Goal: Task Accomplishment & Management: Use online tool/utility

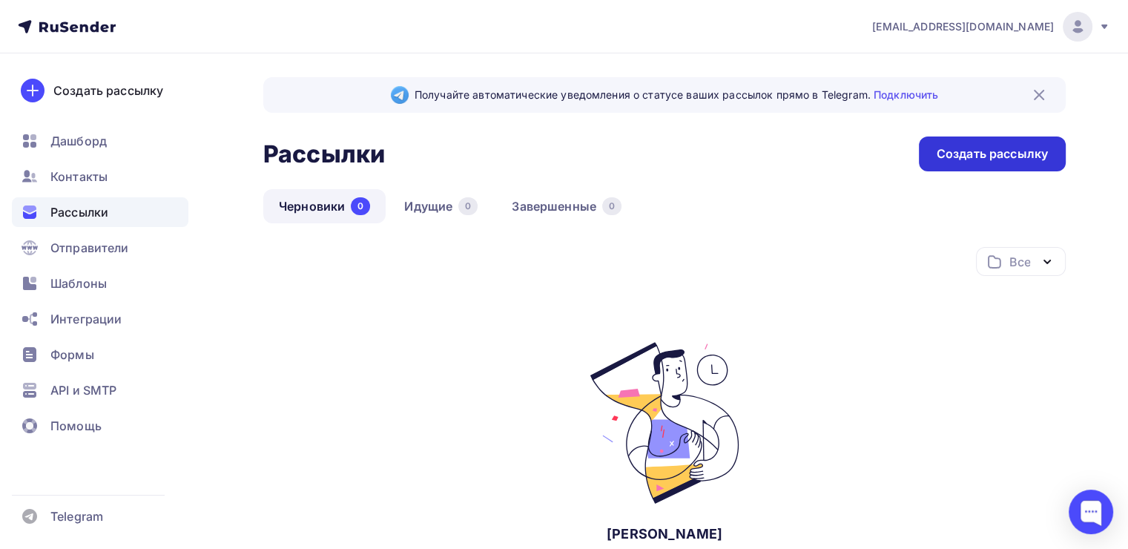
click at [967, 151] on div "Создать рассылку" at bounding box center [992, 153] width 111 height 17
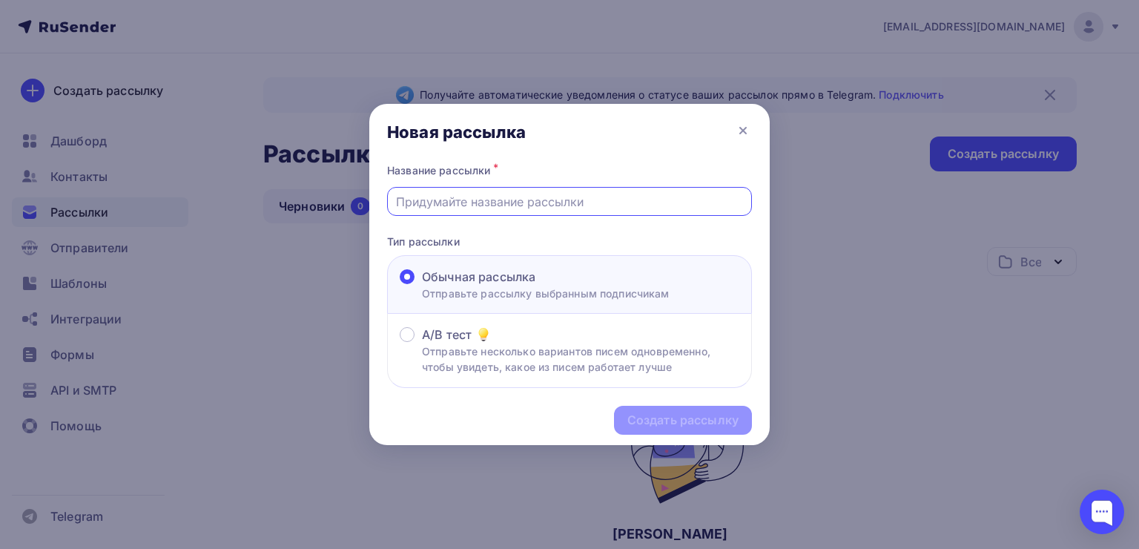
click at [561, 193] on input "text" at bounding box center [570, 202] width 348 height 18
paste input "Бесплатный аудит отеля от RestaHotel: найдите скрытые резервы для роста выручки!"
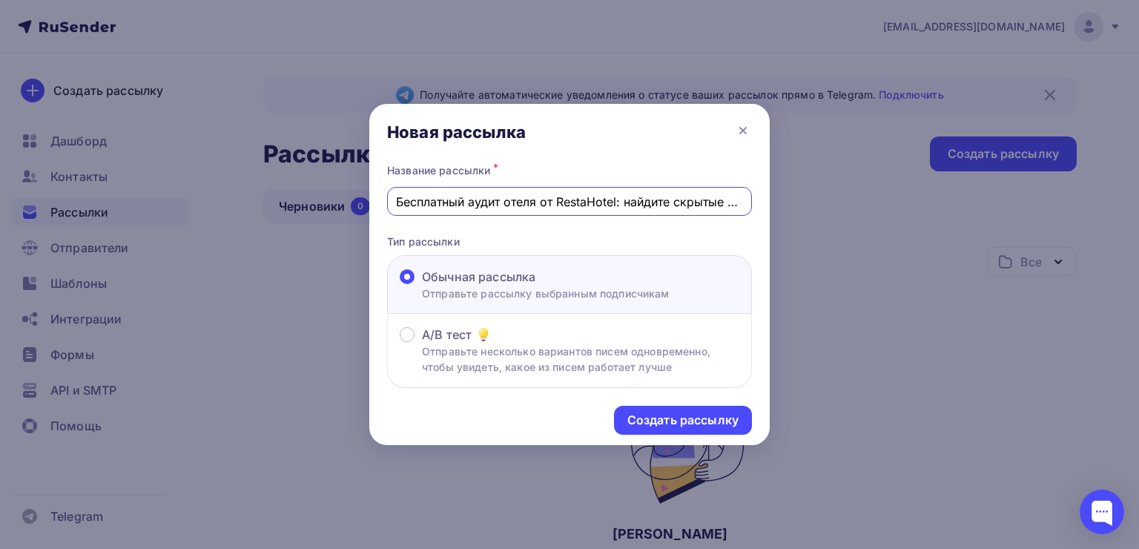
scroll to position [0, 151]
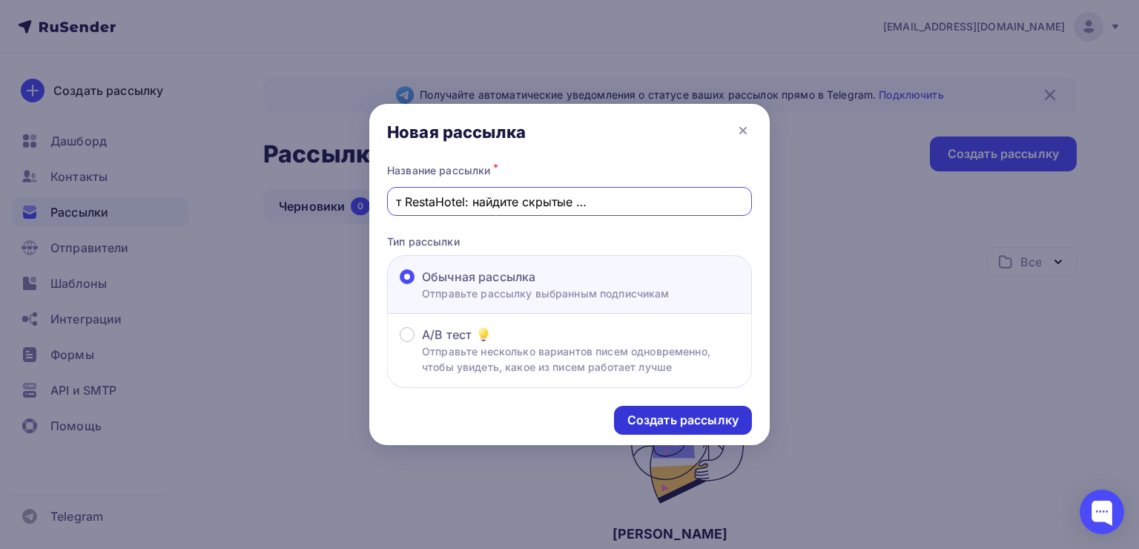
type input "Бесплатный аудит отеля от RestaHotel: найдите скрытые резервы для роста выручки!"
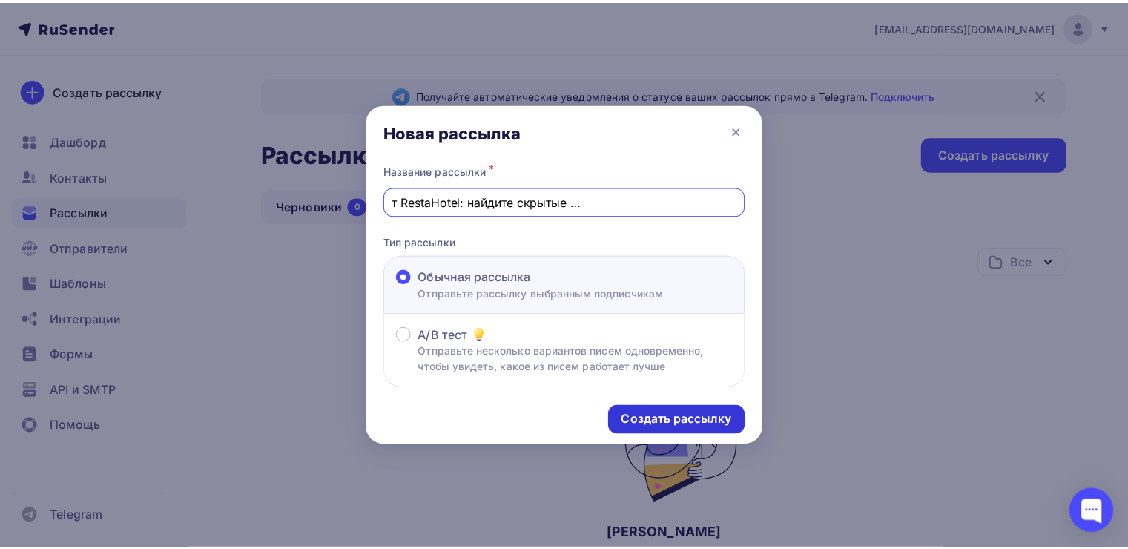
scroll to position [0, 0]
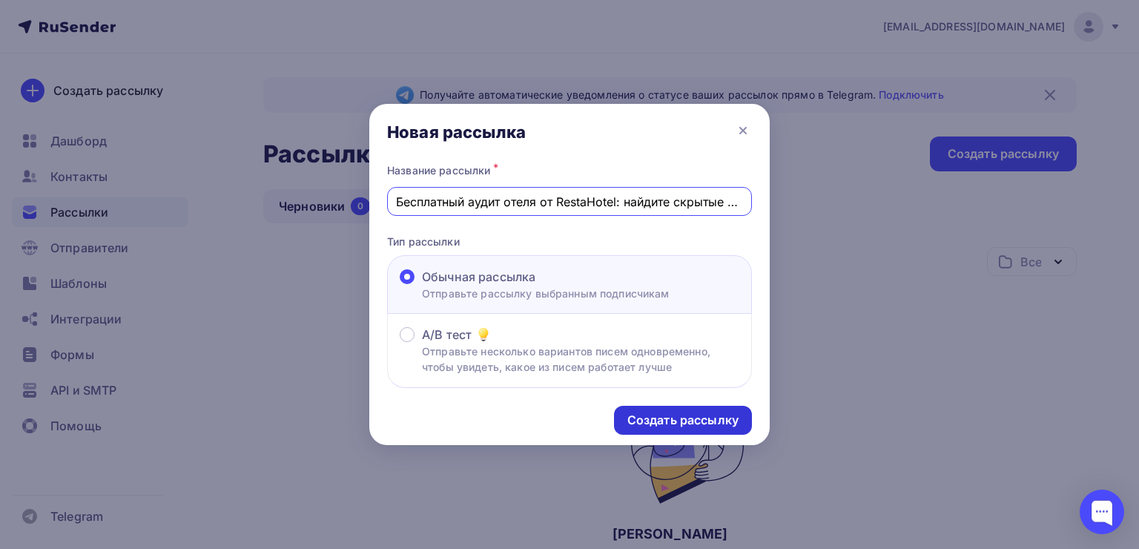
click at [654, 413] on div "Создать рассылку" at bounding box center [682, 420] width 111 height 17
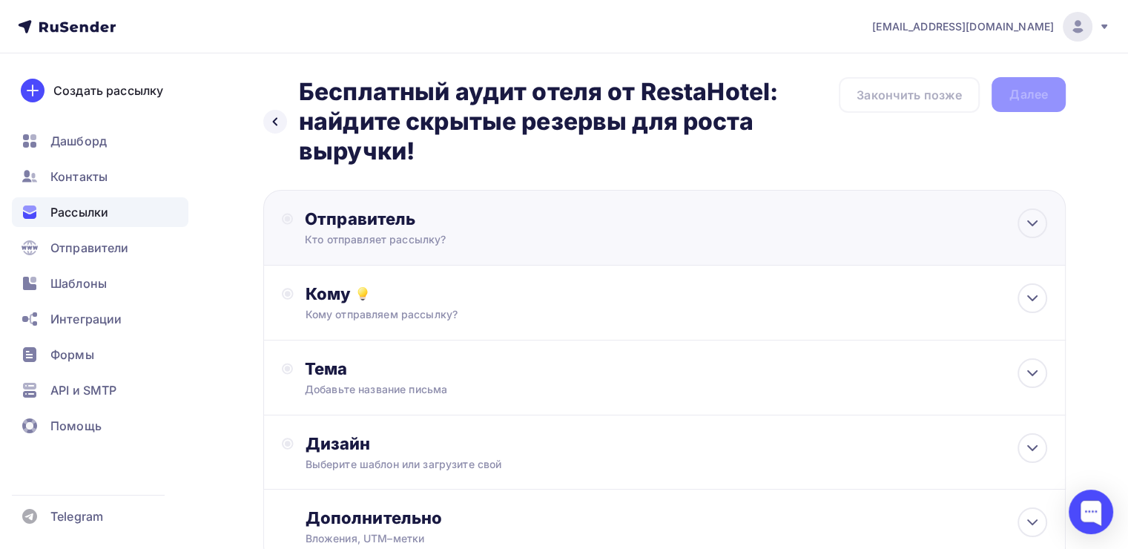
click at [574, 242] on div "Кто отправляет рассылку?" at bounding box center [449, 239] width 289 height 15
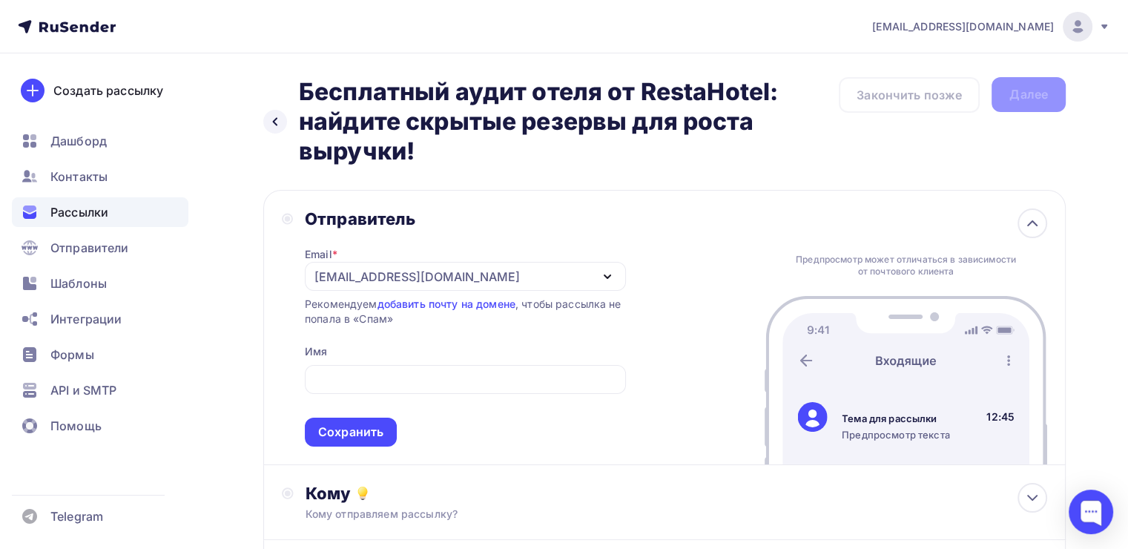
click at [708, 211] on div "Отправитель Email * [EMAIL_ADDRESS][DOMAIN_NAME] [EMAIL_ADDRESS][DOMAIN_NAME] Д…" at bounding box center [664, 327] width 802 height 275
click at [372, 380] on input "text" at bounding box center [465, 380] width 304 height 18
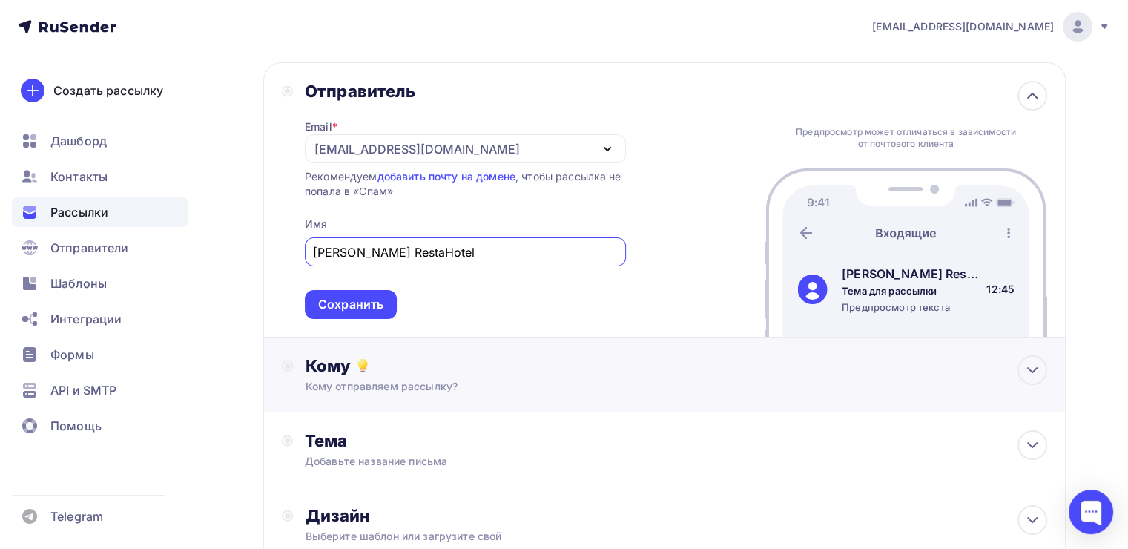
scroll to position [148, 0]
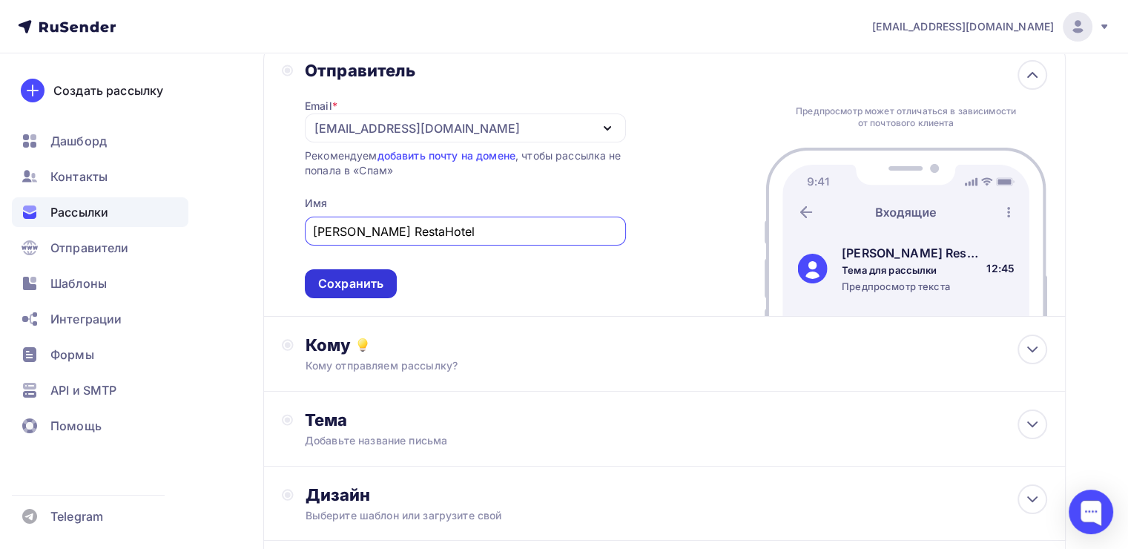
type input "[PERSON_NAME] RestaHotel"
click at [357, 288] on div "Сохранить" at bounding box center [350, 283] width 65 height 17
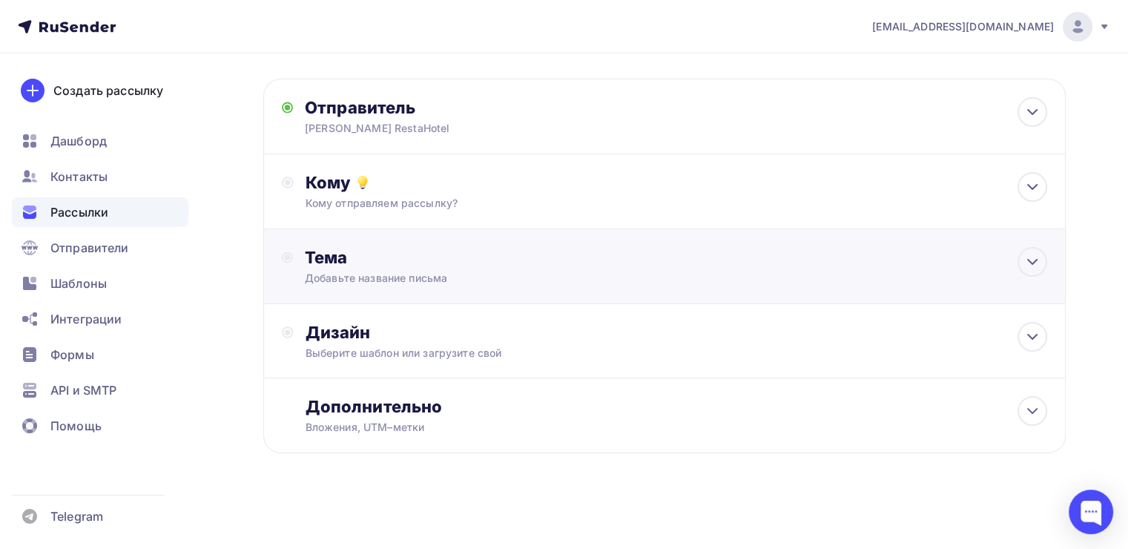
scroll to position [110, 0]
click at [409, 208] on div "Кому отправляем рассылку?" at bounding box center [639, 204] width 667 height 15
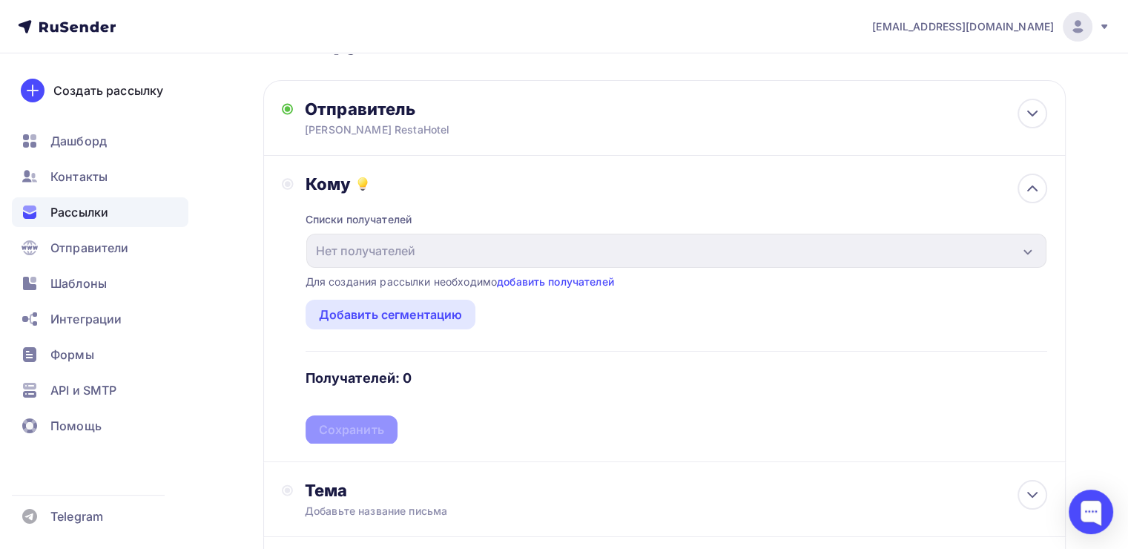
scroll to position [148, 0]
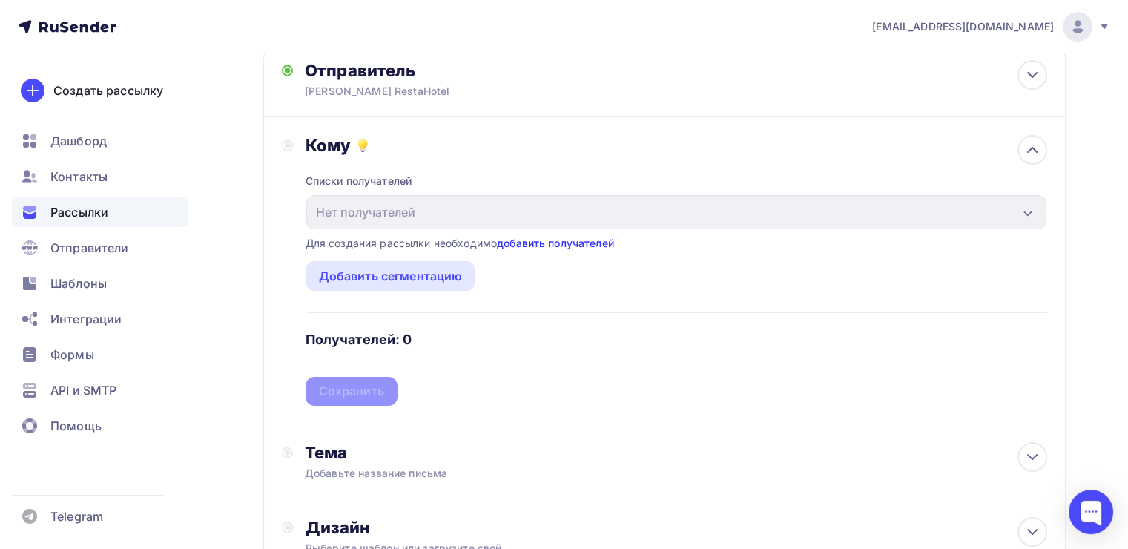
click at [558, 242] on link "добавить получателей" at bounding box center [555, 243] width 117 height 13
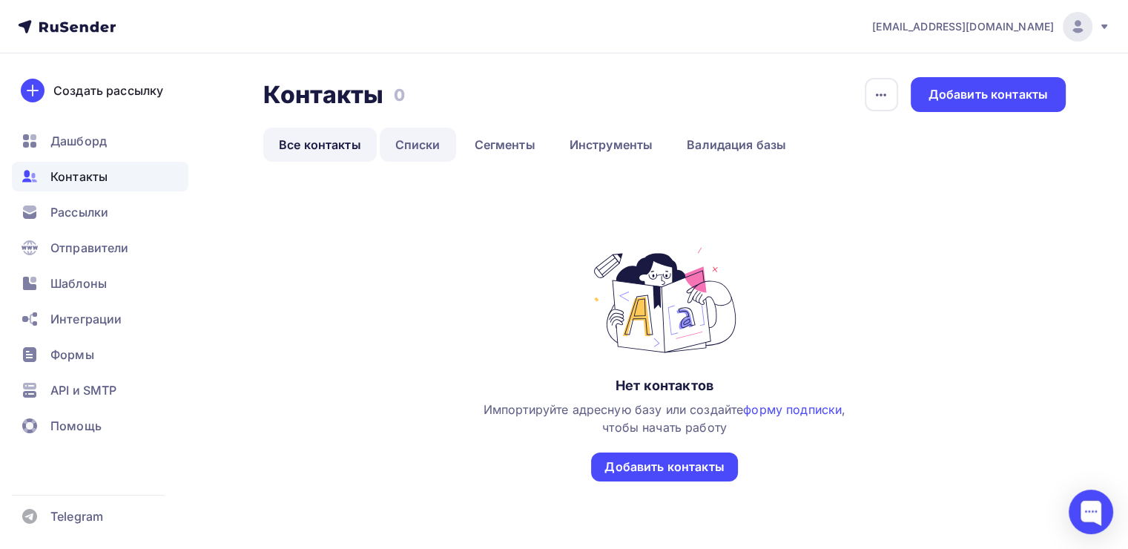
click at [414, 143] on link "Списки" at bounding box center [418, 145] width 76 height 34
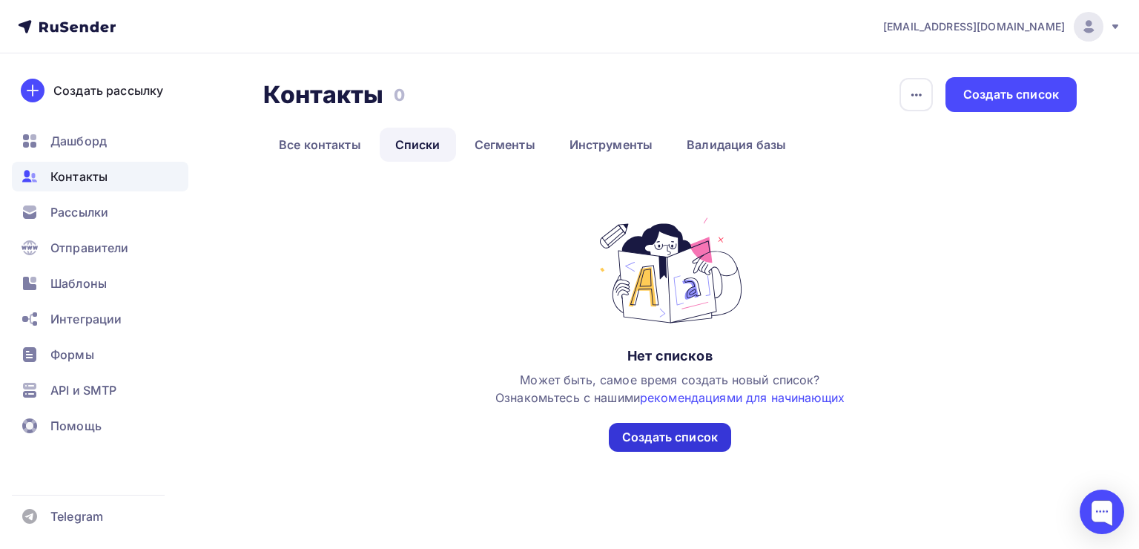
click at [679, 438] on div "Создать список" at bounding box center [670, 437] width 96 height 17
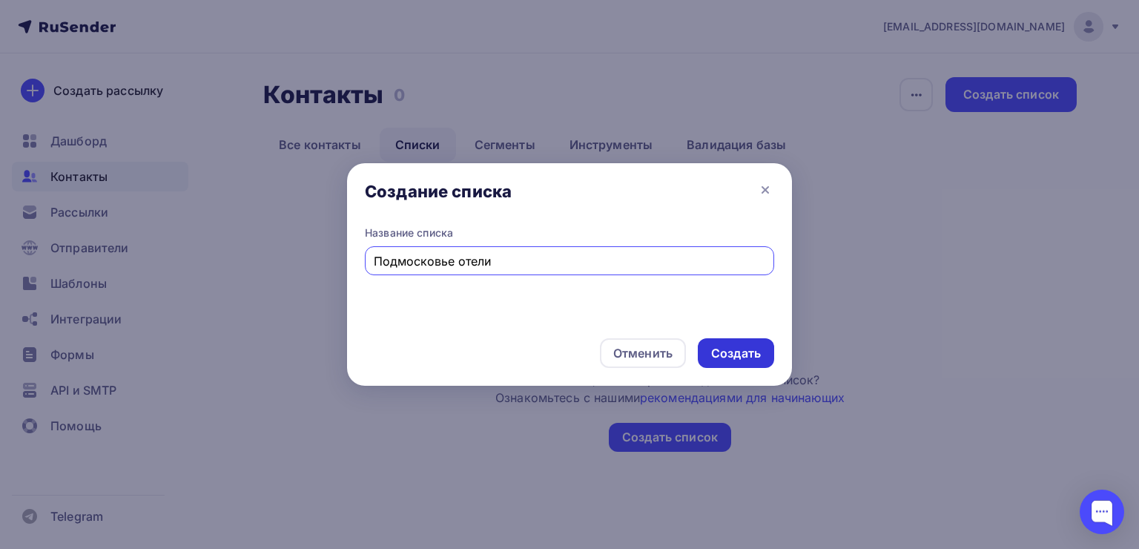
type input "Подмосковье отели"
click at [746, 361] on div "Создать" at bounding box center [736, 353] width 50 height 17
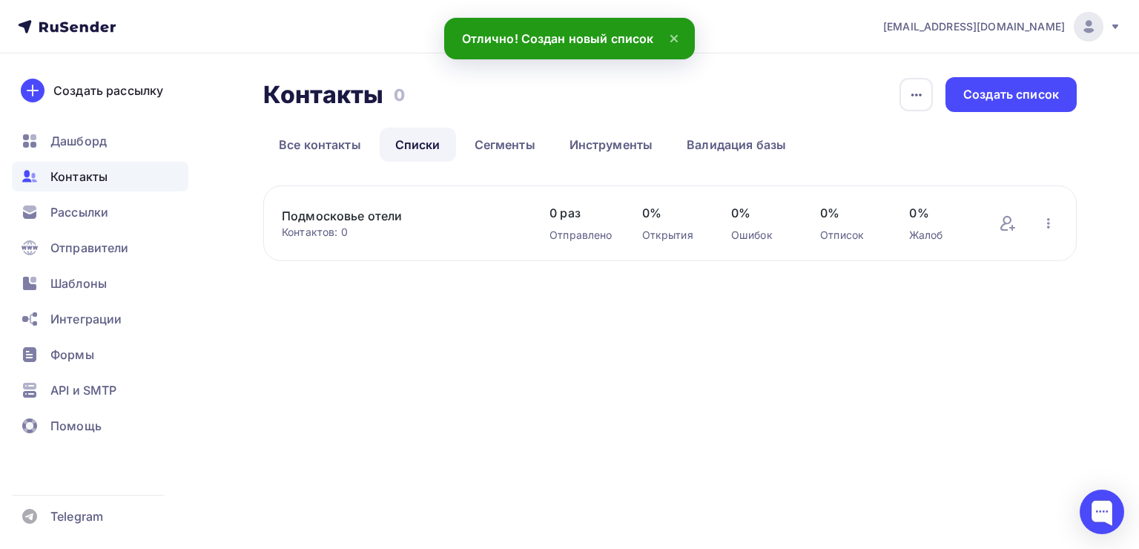
click at [387, 205] on div "Подмосковье отели Контактов: 0 Добавить контакты Переименовать список Скачать с…" at bounding box center [669, 223] width 813 height 76
click at [371, 219] on link "Подмосковье отели" at bounding box center [401, 216] width 238 height 18
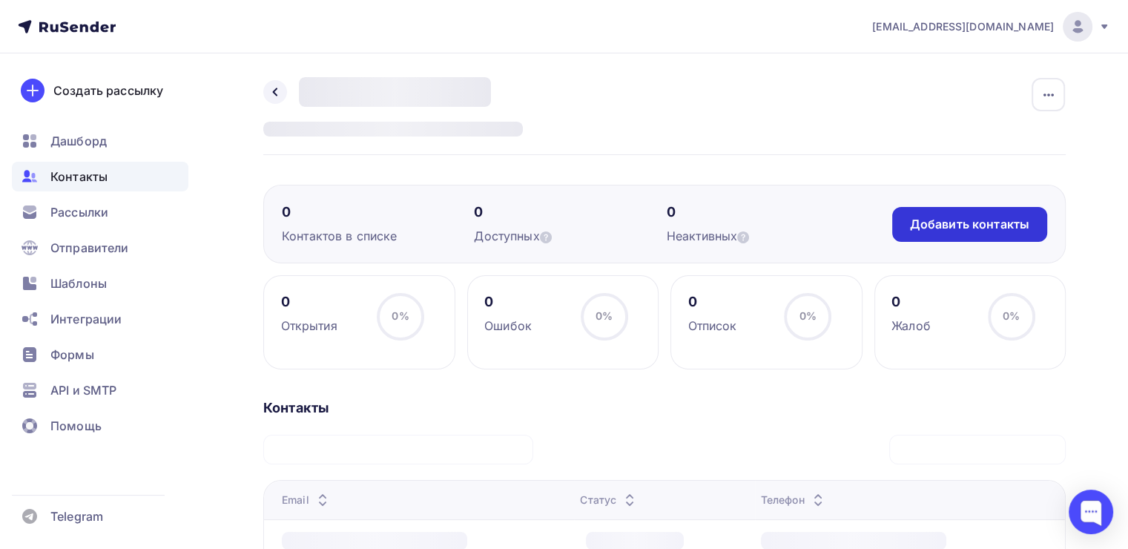
click at [915, 229] on div "Добавить контакты" at bounding box center [969, 224] width 119 height 17
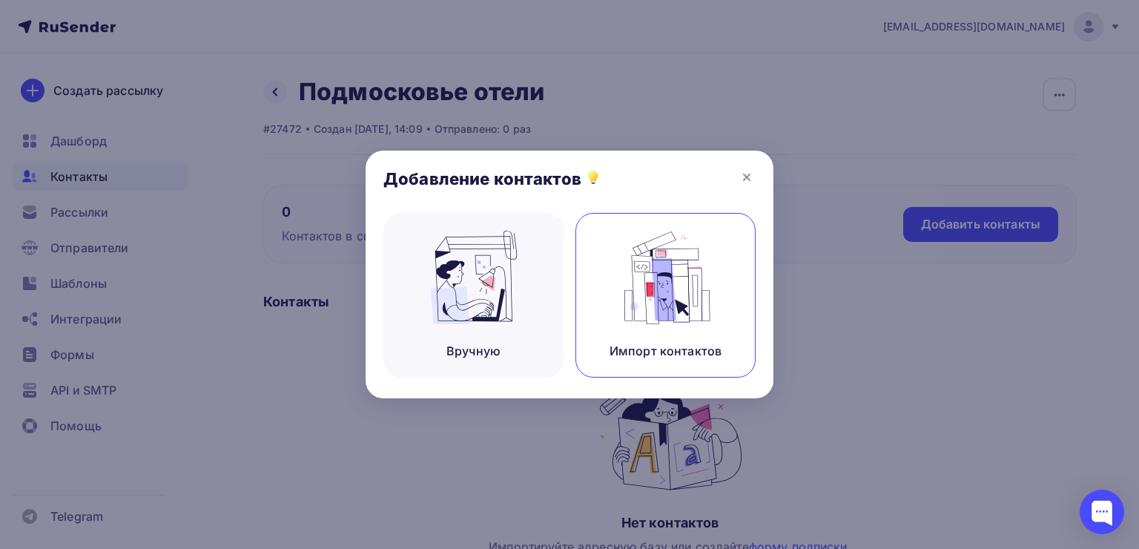
click at [637, 274] on img at bounding box center [665, 277] width 99 height 93
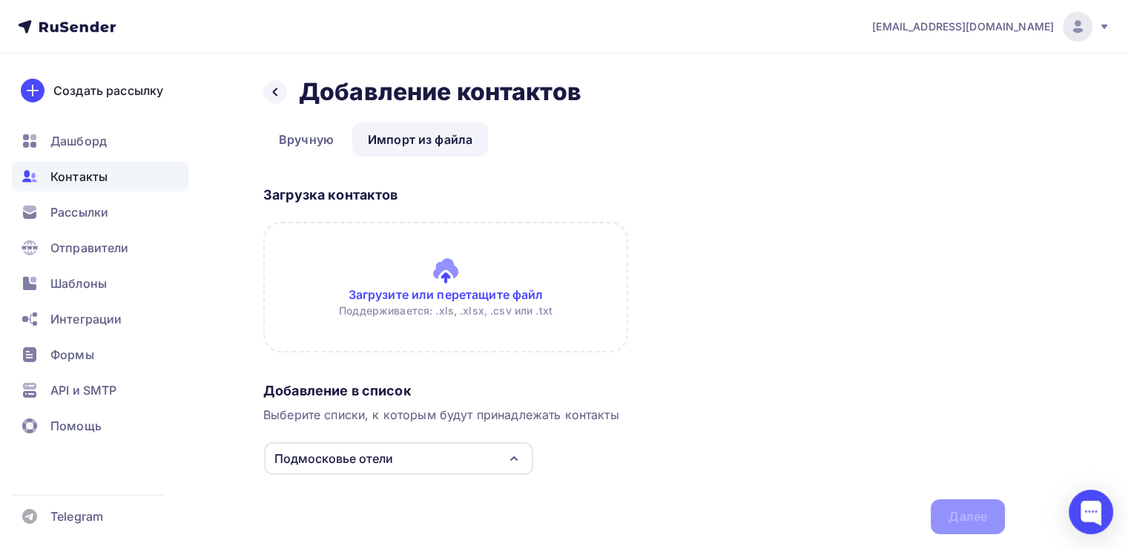
click at [454, 271] on input "file" at bounding box center [445, 287] width 365 height 131
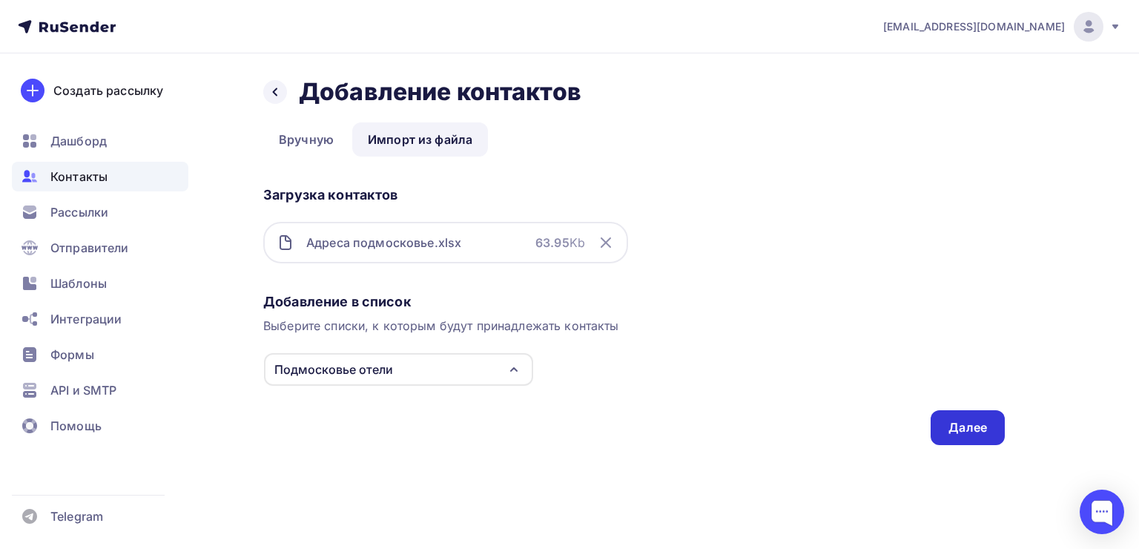
click at [980, 419] on div "Далее" at bounding box center [967, 427] width 39 height 17
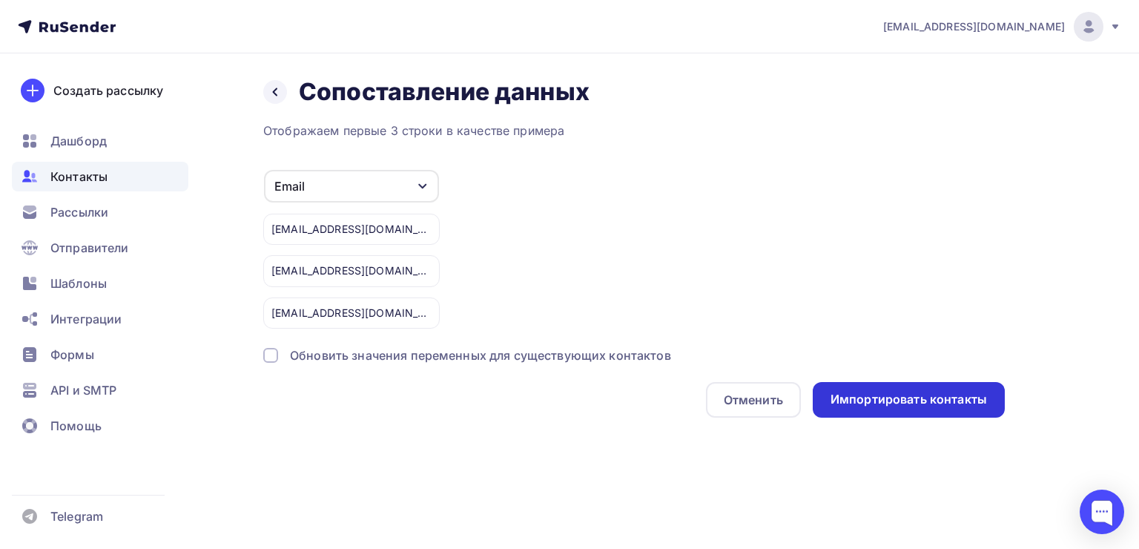
click at [928, 403] on div "Импортировать контакты" at bounding box center [909, 399] width 156 height 17
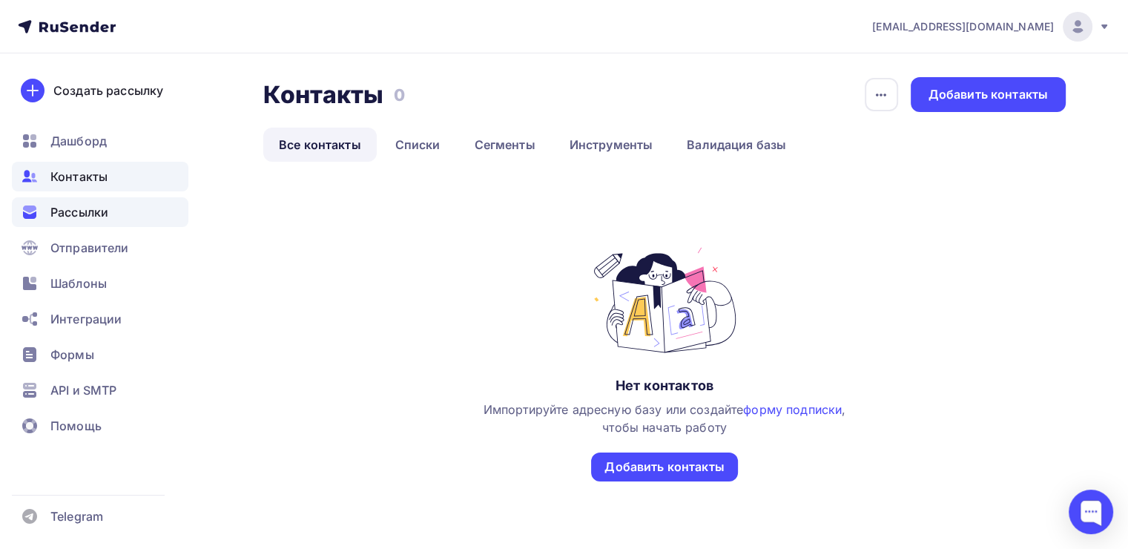
click at [86, 217] on span "Рассылки" at bounding box center [79, 212] width 58 height 18
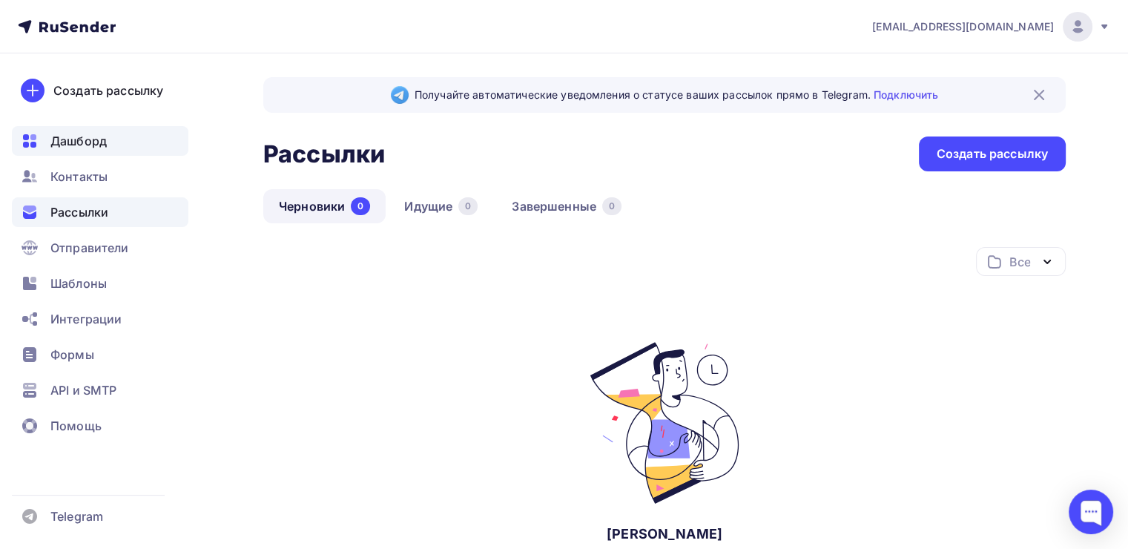
click at [86, 142] on span "Дашборд" at bounding box center [78, 141] width 56 height 18
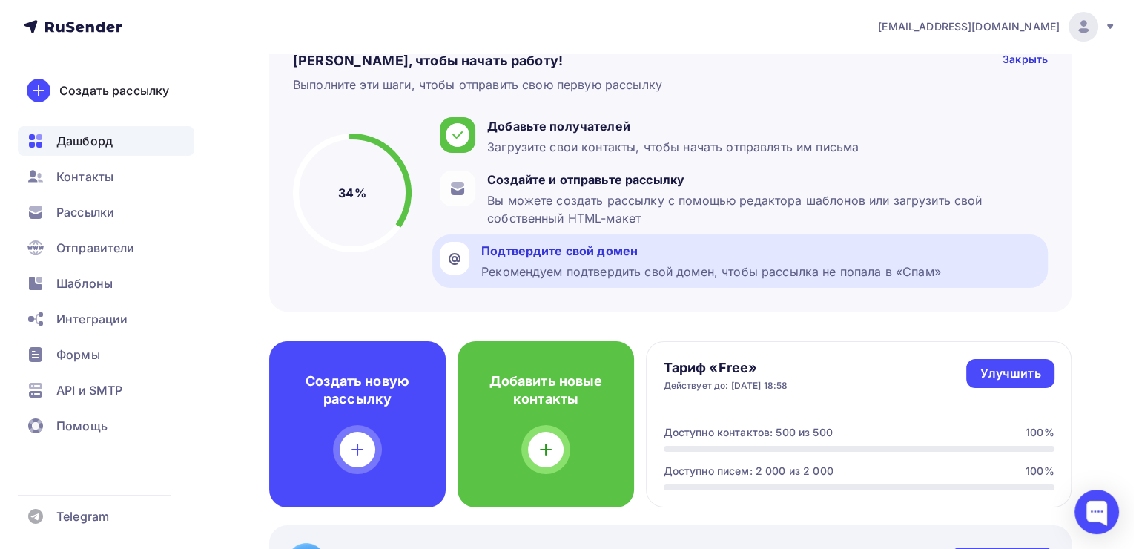
scroll to position [148, 0]
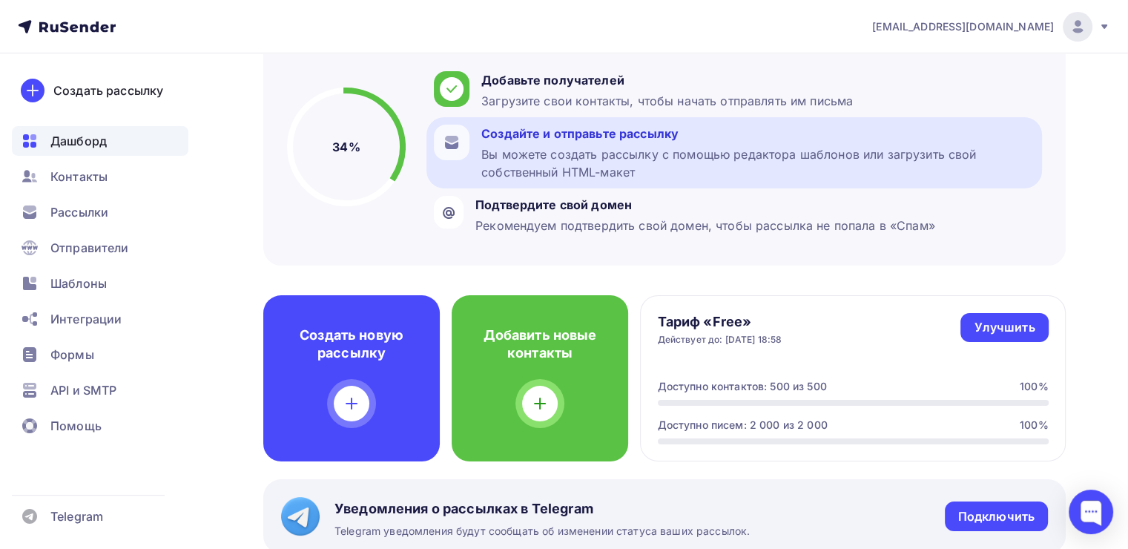
click at [641, 165] on div "Вы можете создать рассылку с помощью редактора шаблонов или загрузить свой собс…" at bounding box center [757, 163] width 553 height 36
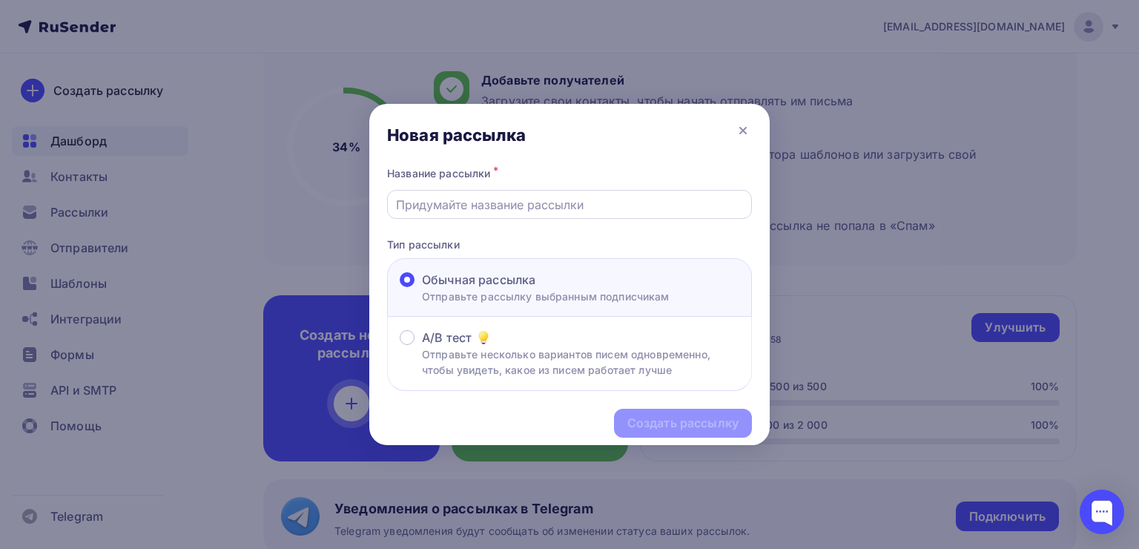
click at [526, 208] on input "text" at bounding box center [570, 205] width 348 height 18
paste input "Бесплатный аудит отеля от RestaHotel: найдите скрытые резервы для роста выручки!"
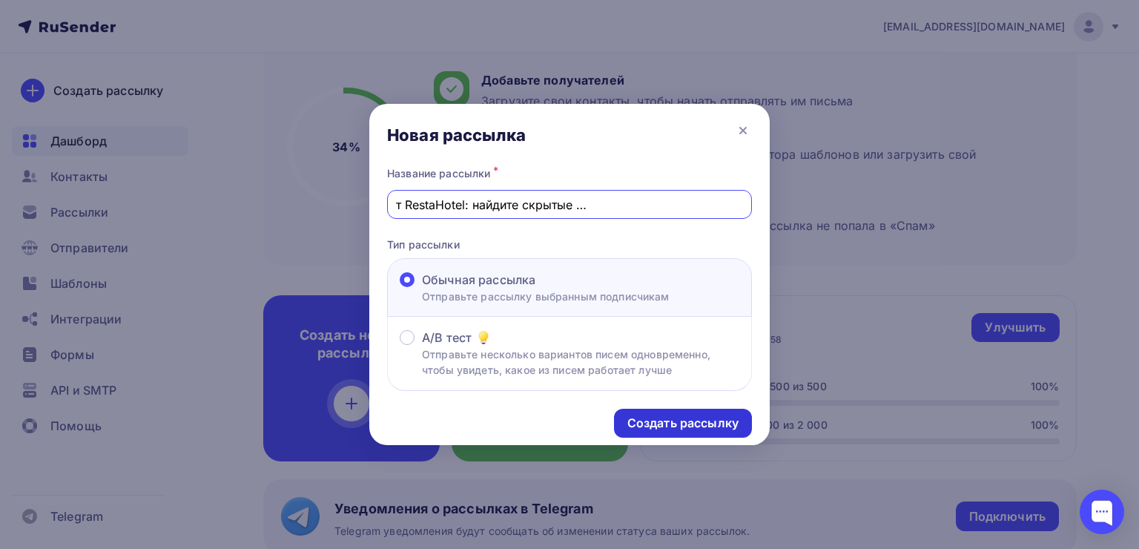
type input "Бесплатный аудит отеля от RestaHotel: найдите скрытые резервы для роста выручки!"
click at [681, 417] on div "Создать рассылку" at bounding box center [682, 423] width 111 height 17
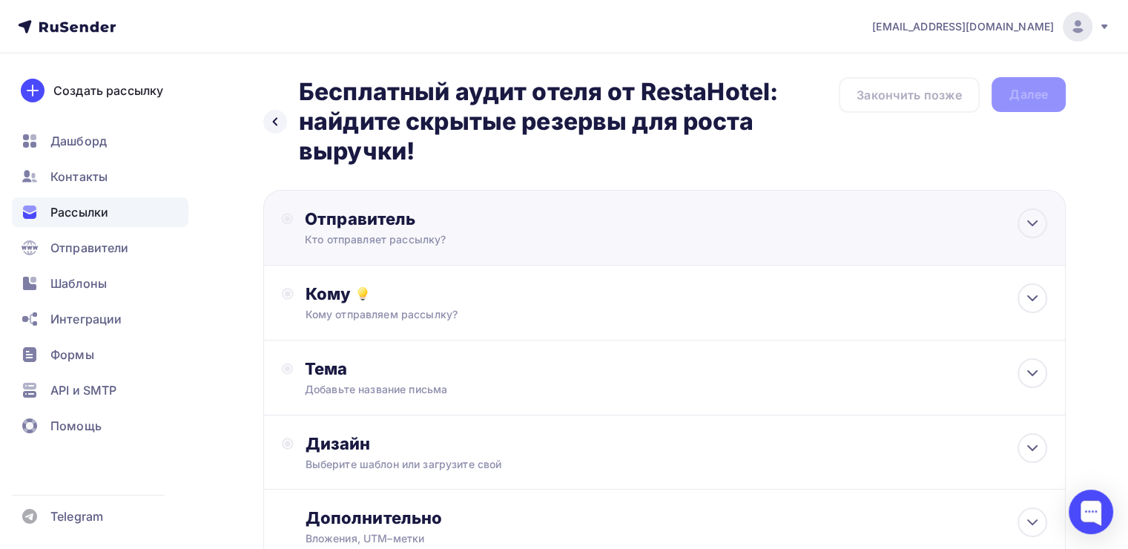
click at [451, 228] on div "Отправитель" at bounding box center [465, 218] width 321 height 21
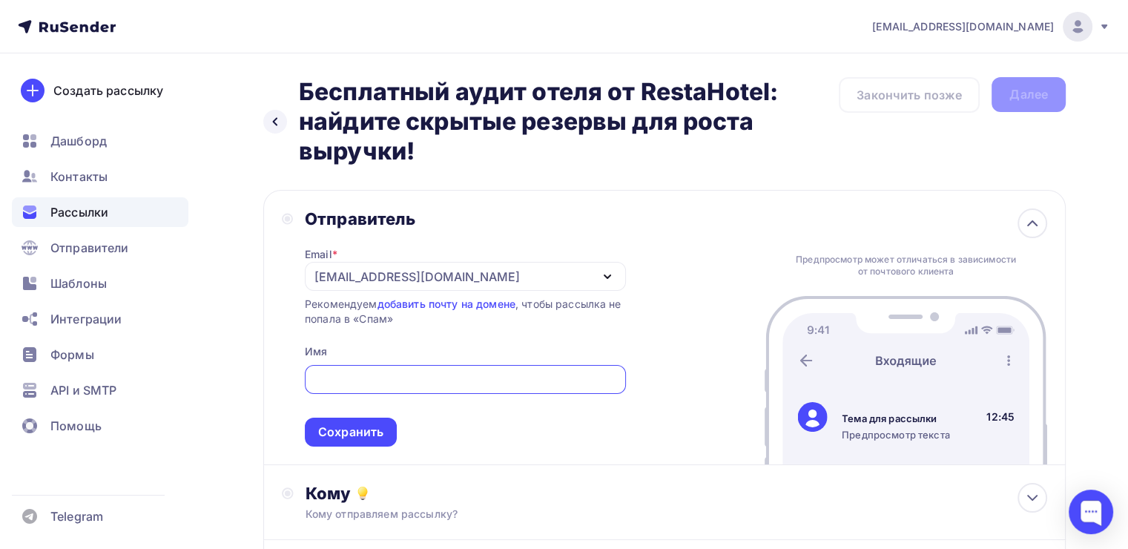
type input "[PERSON_NAME]"
click at [374, 438] on div "Сохранить" at bounding box center [350, 431] width 65 height 17
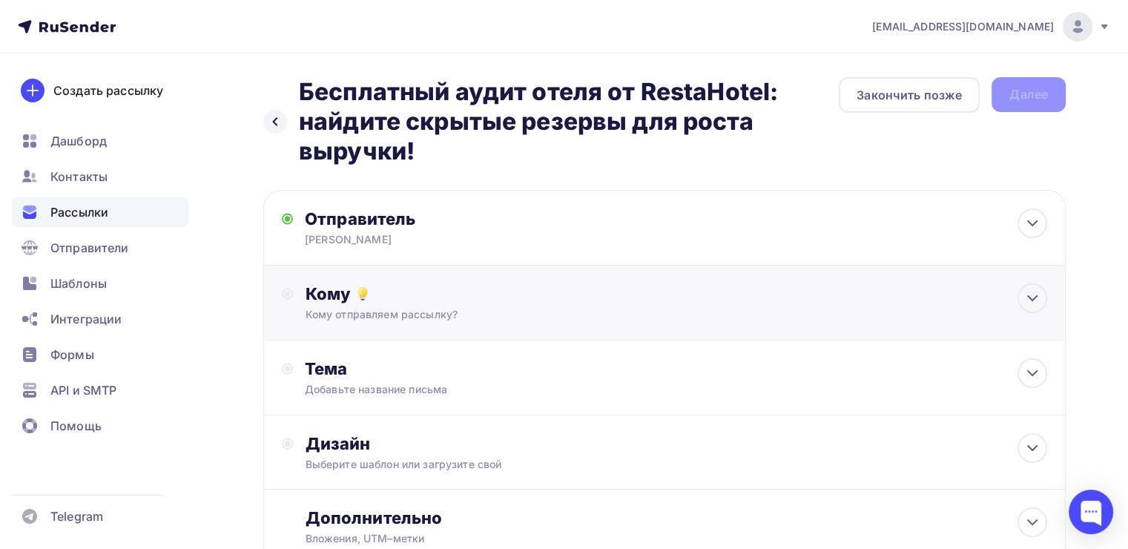
click at [403, 314] on div "Кому отправляем рассылку?" at bounding box center [639, 314] width 667 height 15
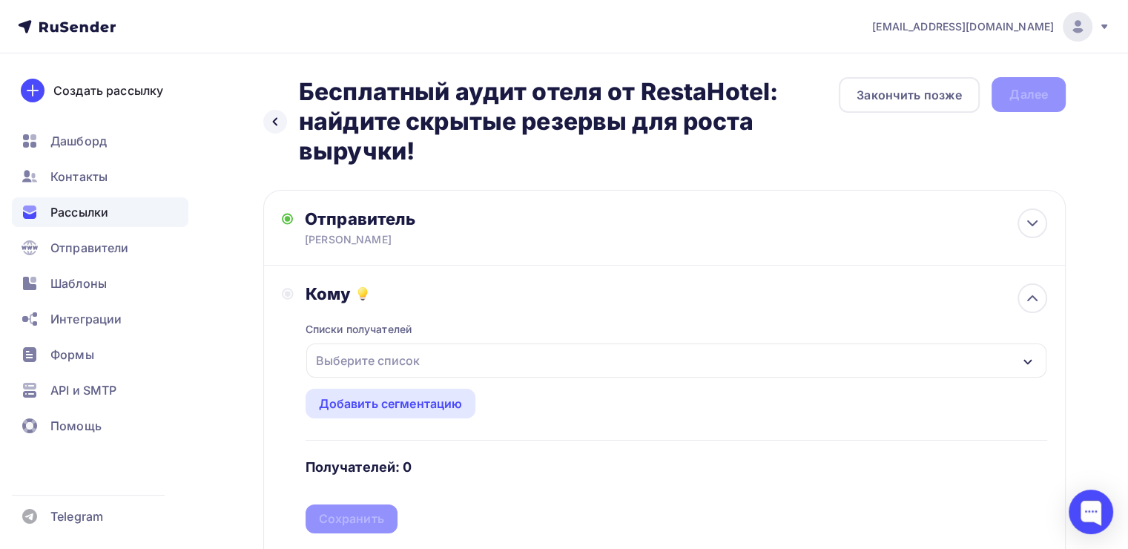
click at [388, 363] on div "Выберите список" at bounding box center [368, 360] width 116 height 27
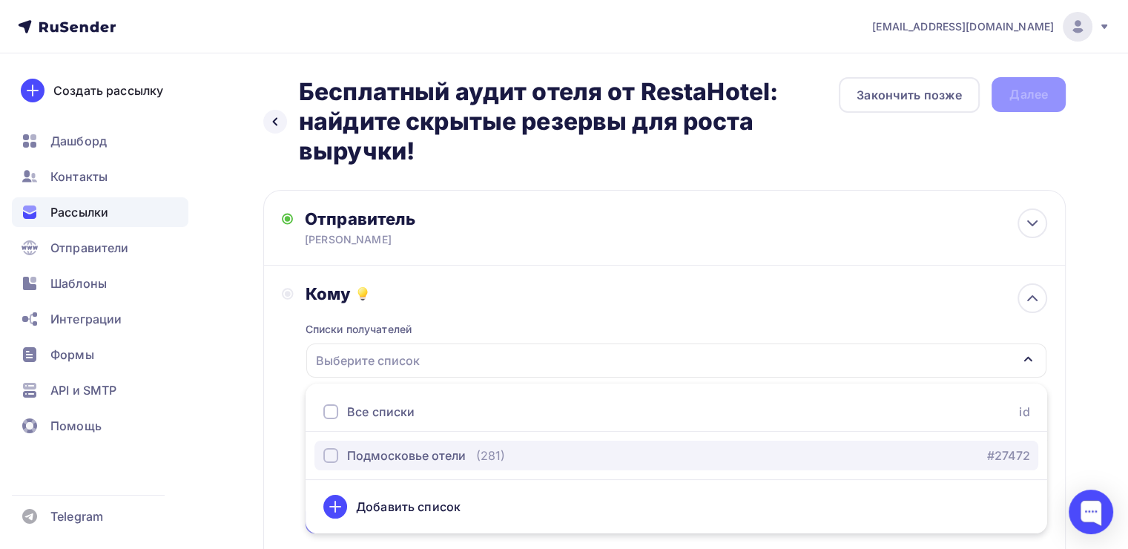
click at [400, 454] on div "Подмосковье отели" at bounding box center [406, 455] width 119 height 18
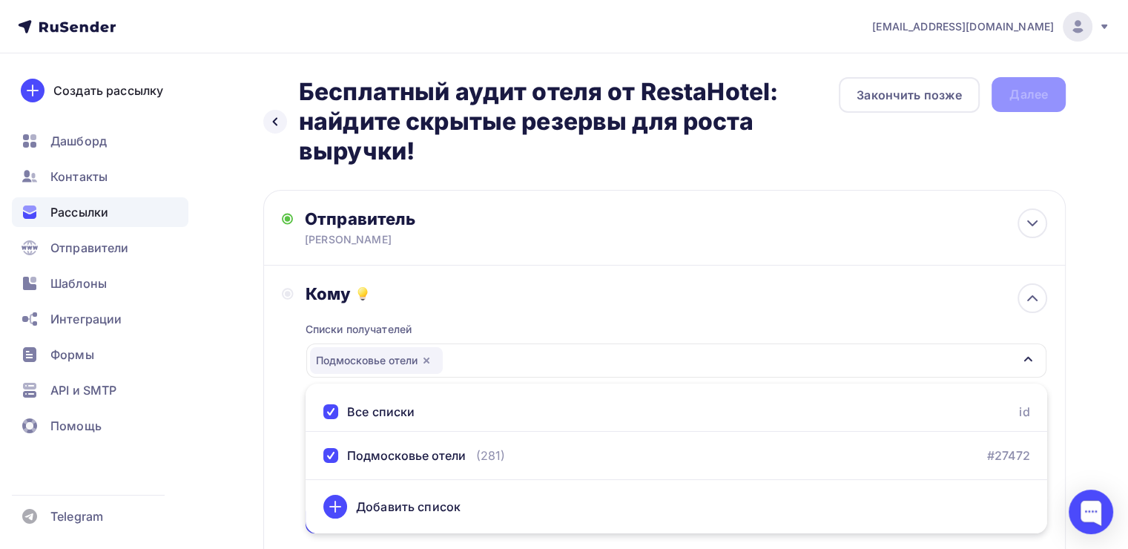
click at [506, 300] on div "Кому" at bounding box center [677, 293] width 742 height 21
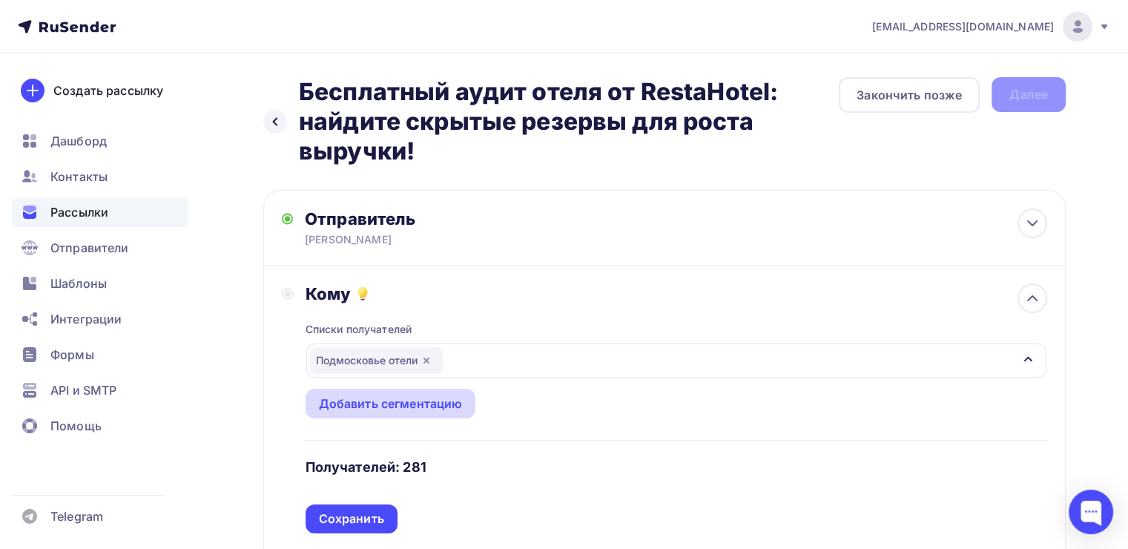
click at [424, 403] on div "Добавить сегментацию" at bounding box center [391, 403] width 144 height 18
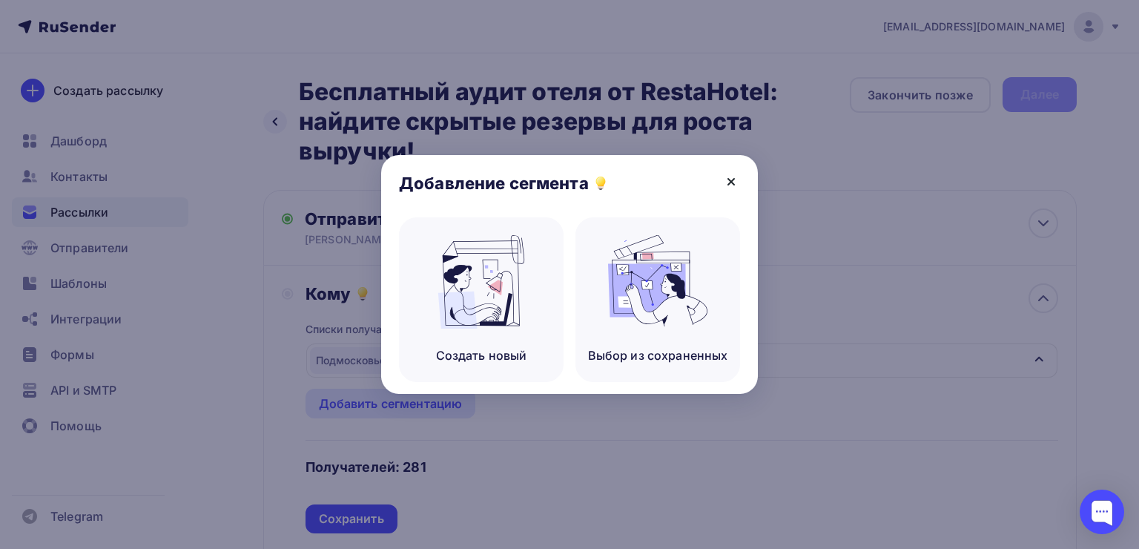
click at [730, 183] on icon at bounding box center [731, 182] width 18 height 18
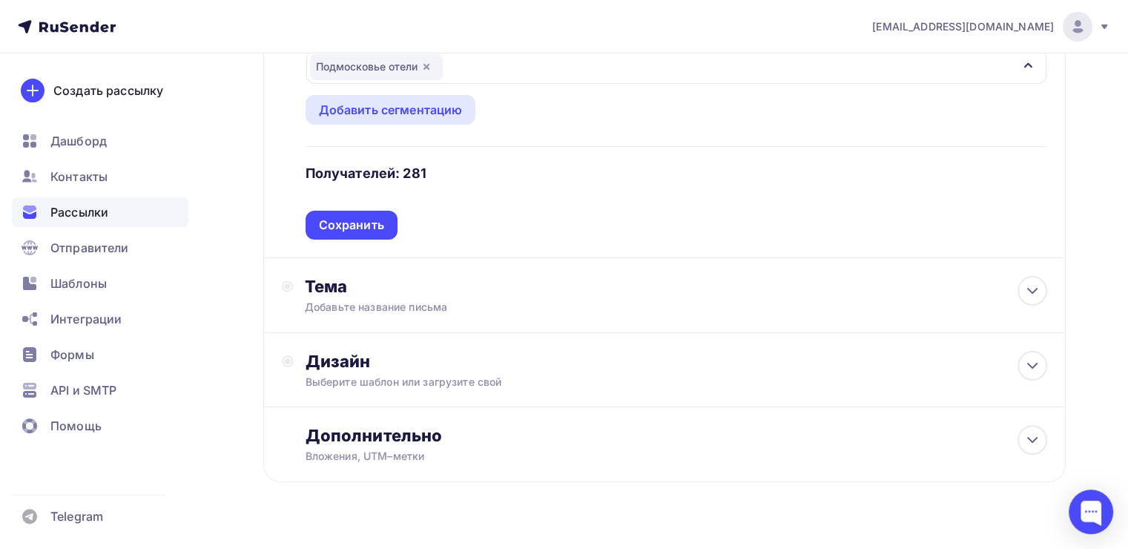
scroll to position [297, 0]
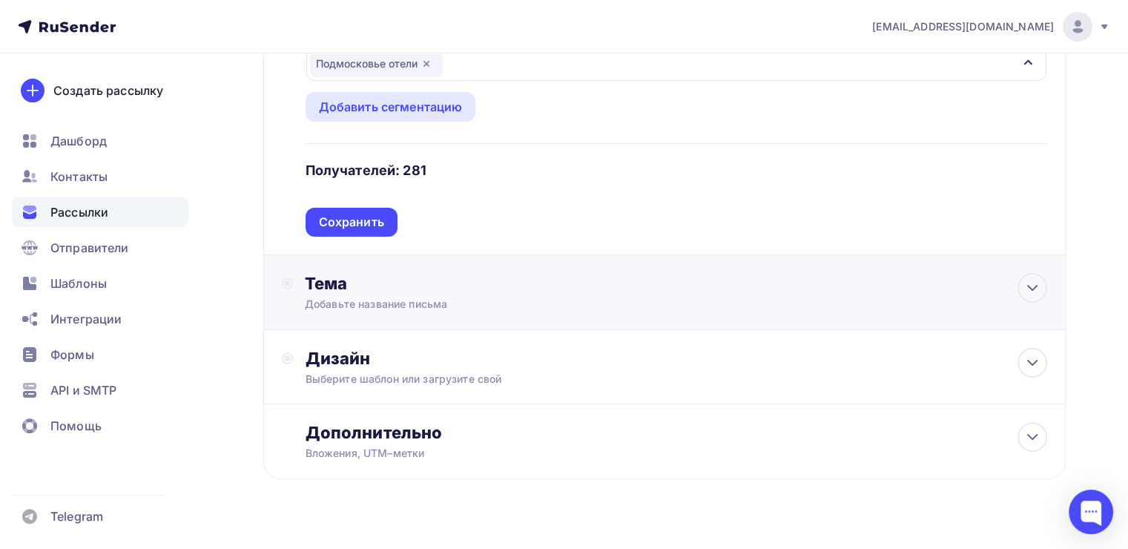
click at [354, 302] on div "Добавьте название письма" at bounding box center [437, 304] width 264 height 15
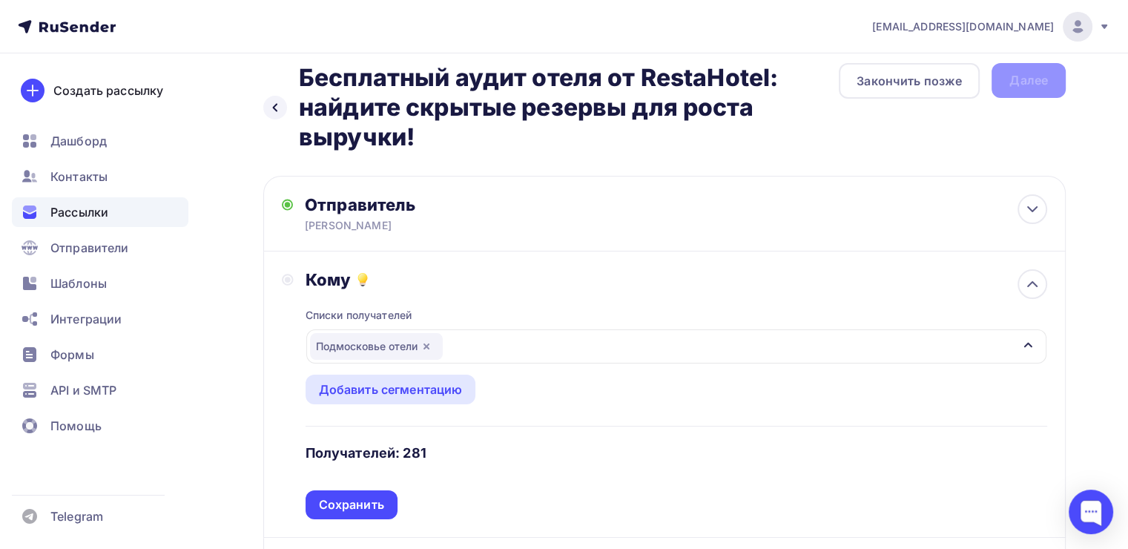
scroll to position [0, 0]
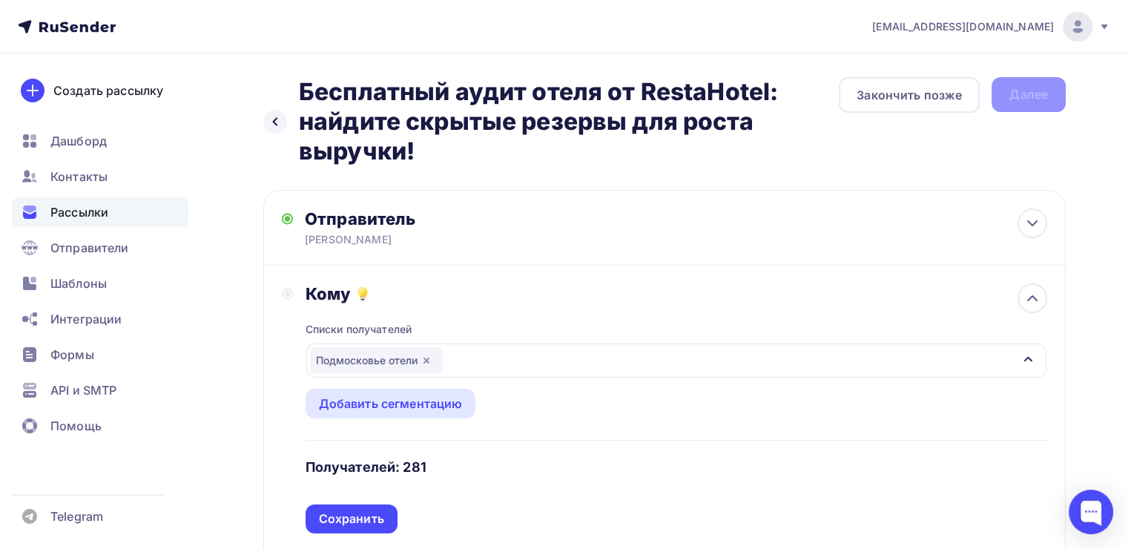
drag, startPoint x: 423, startPoint y: 154, endPoint x: 301, endPoint y: 96, distance: 135.7
click at [301, 96] on h2 "Бесплатный аудит отеля от RestaHotel: найдите скрытые резервы для роста выручки!" at bounding box center [569, 121] width 540 height 89
copy h2 "Бесплатный аудит отеля от RestaHotel: найдите скрытые резервы для роста выручки!"
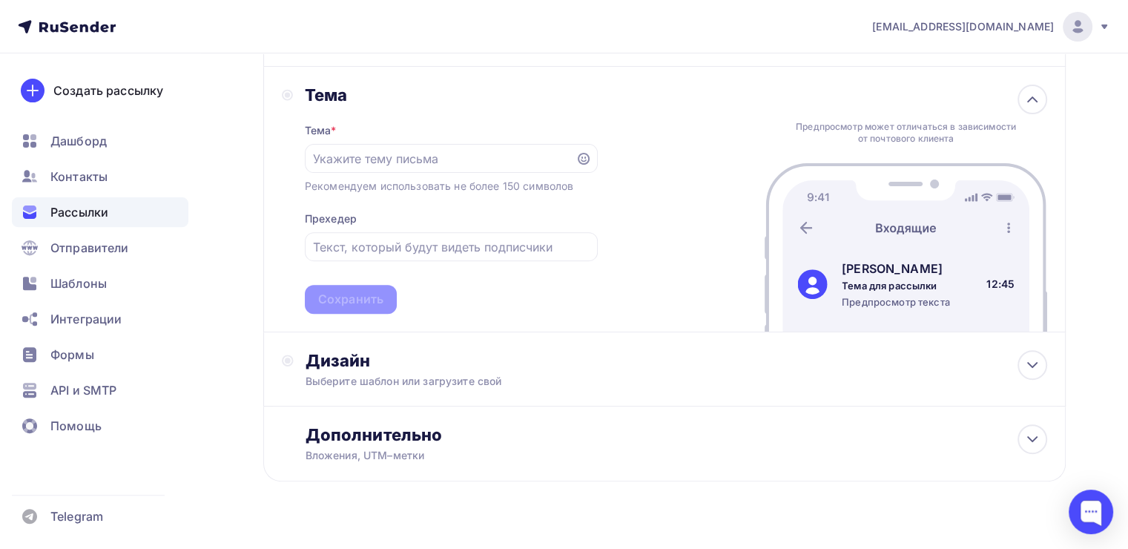
scroll to position [511, 0]
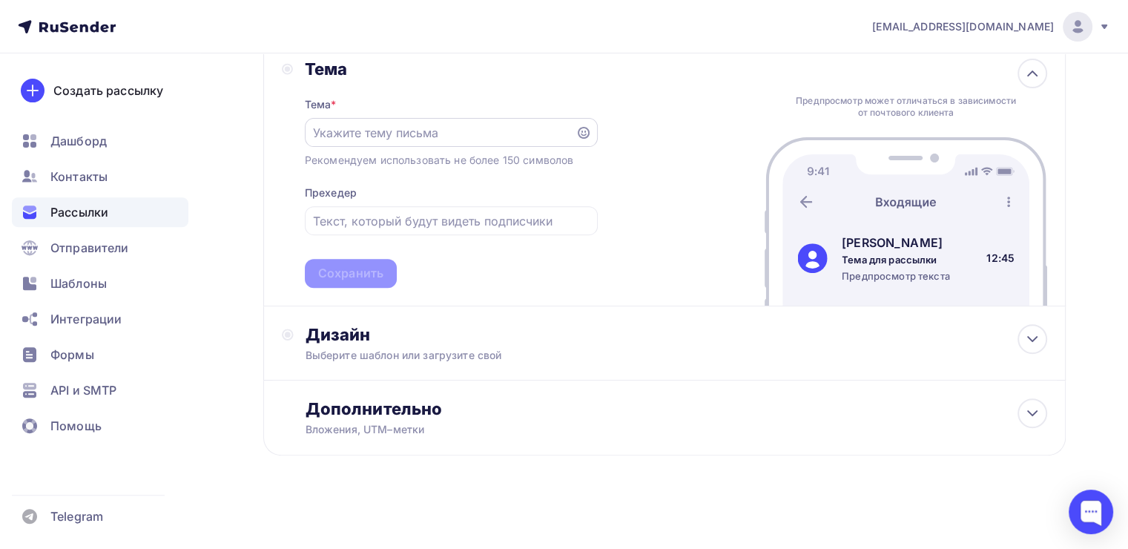
click at [351, 131] on input "text" at bounding box center [440, 133] width 254 height 18
paste input "Бесплатный аудит отеля от RestaHotel: найдите скрытые резервы для роста выручки!"
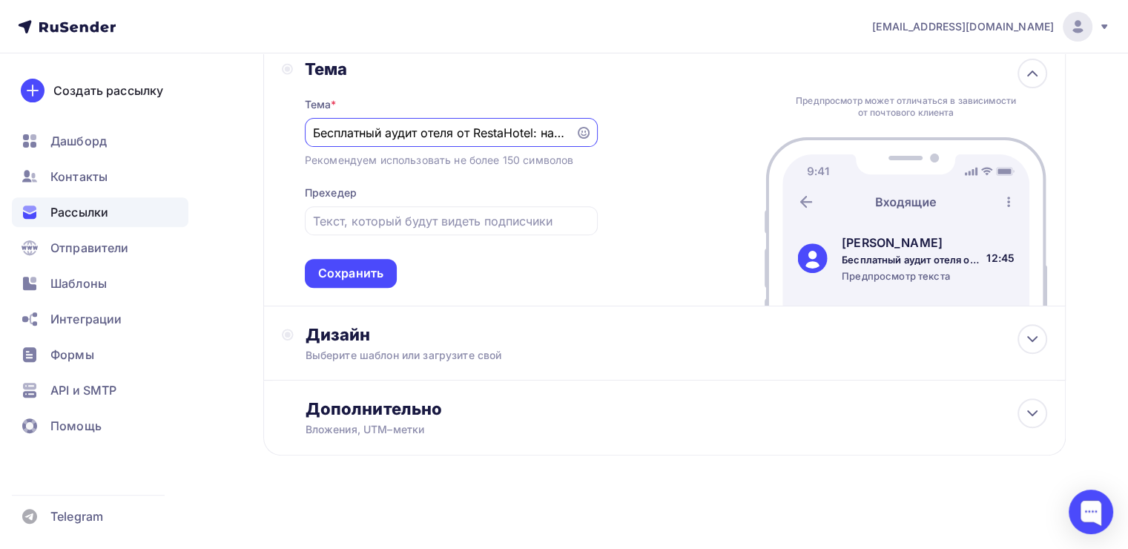
scroll to position [0, 245]
type input "Бесплатный аудит отеля от RestaHotel: найдите скрытые резервы для роста выручки!"
click at [383, 220] on input "text" at bounding box center [451, 221] width 276 height 18
drag, startPoint x: 534, startPoint y: 128, endPoint x: 290, endPoint y: 131, distance: 244.0
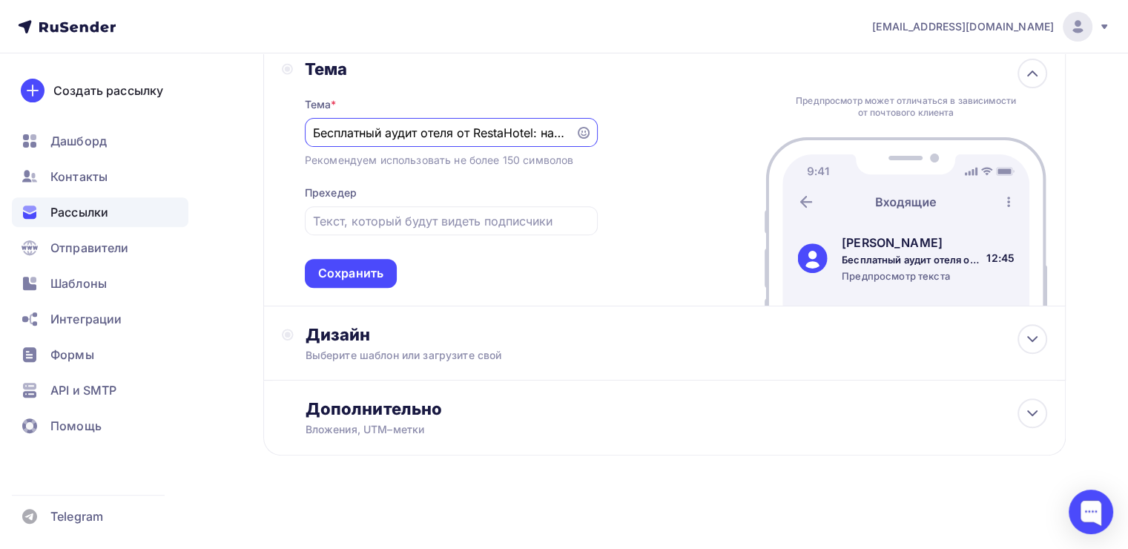
click at [290, 131] on div "Тема Тема * Бесплатный аудит отеля от RestaHotel: найдите скрытые резервы для р…" at bounding box center [440, 173] width 316 height 229
click at [389, 225] on input "text" at bounding box center [451, 221] width 276 height 18
paste input "Бесплатный аудит отеля от RestaHotel"
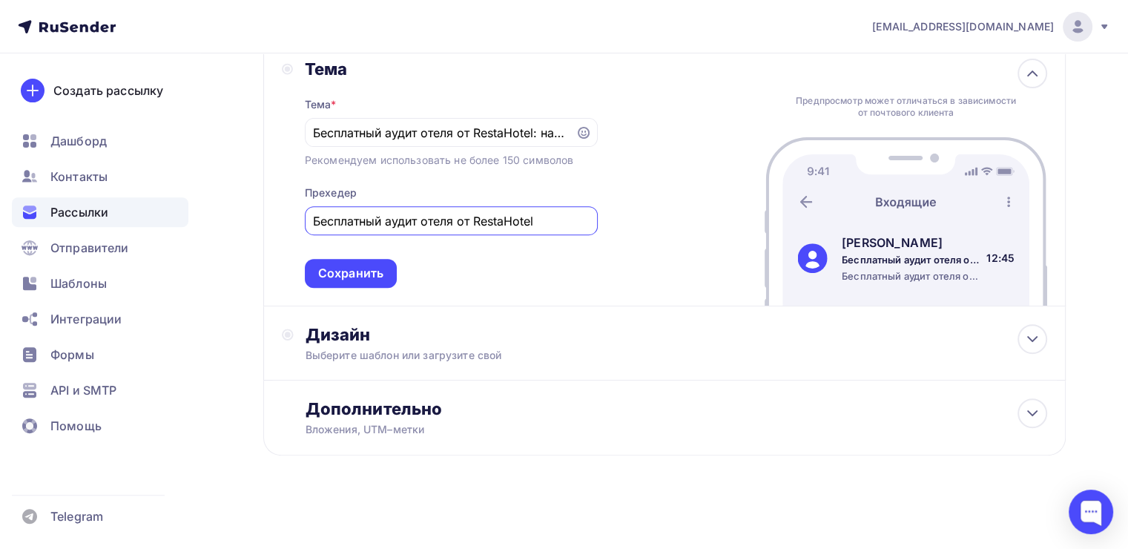
type input "Бесплатный аудит отеля от RestaHotel"
click at [581, 279] on div "Тема * Бесплатный аудит отеля от RestaHotel: найдите скрытые резервы для роста …" at bounding box center [451, 183] width 293 height 208
click at [349, 277] on div "Сохранить" at bounding box center [350, 273] width 65 height 17
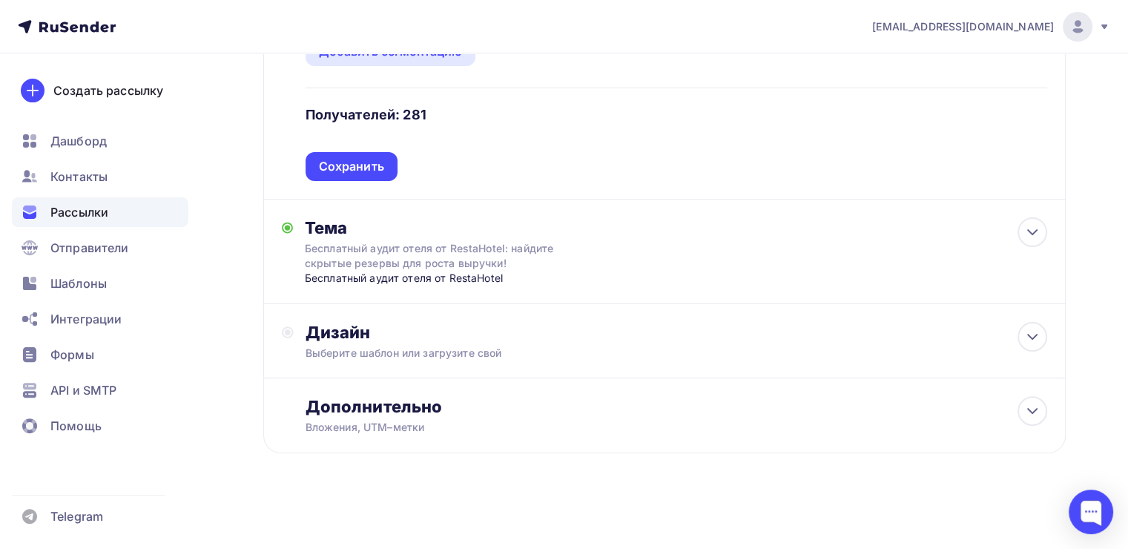
scroll to position [351, 0]
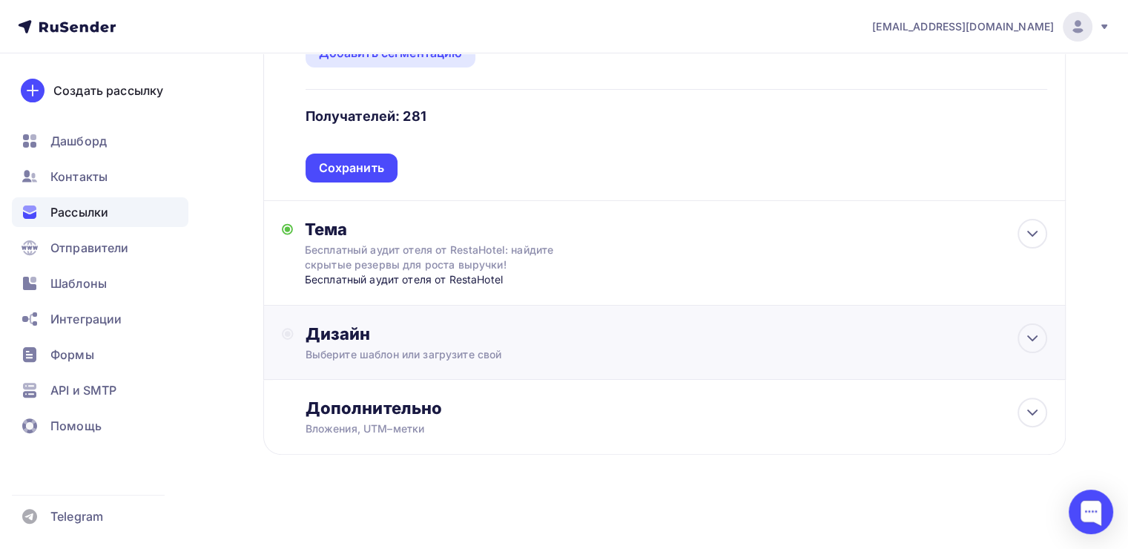
click at [423, 347] on div "Выберите шаблон или загрузите свой" at bounding box center [639, 354] width 667 height 15
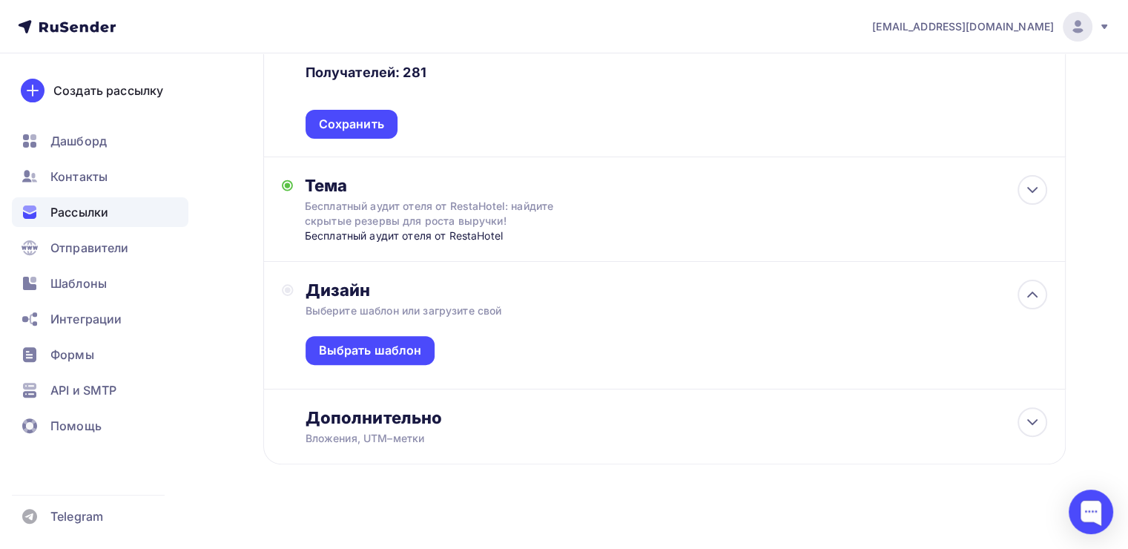
scroll to position [404, 0]
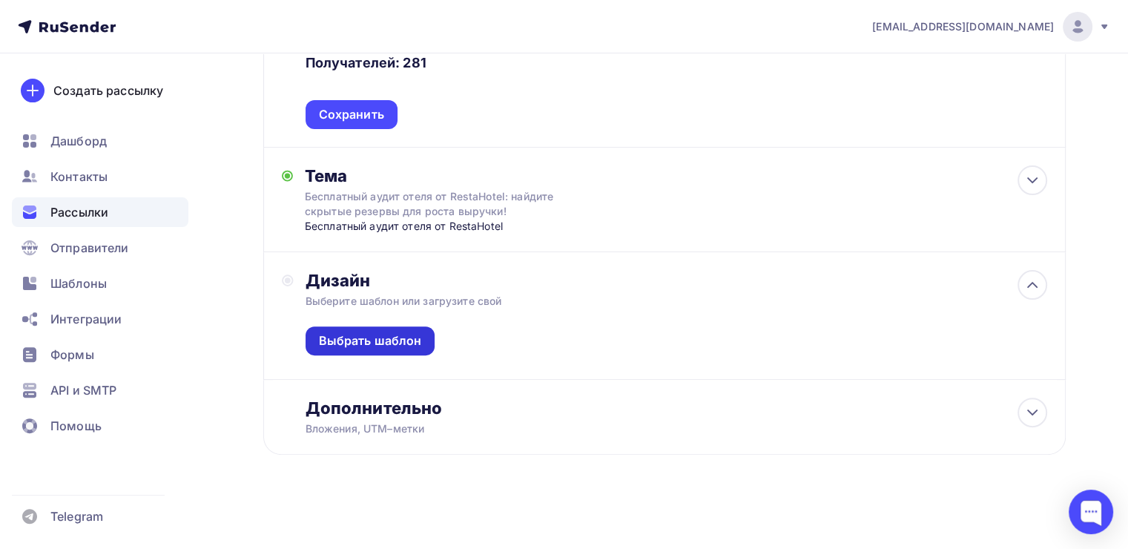
click at [394, 345] on div "Выбрать шаблон" at bounding box center [370, 340] width 103 height 17
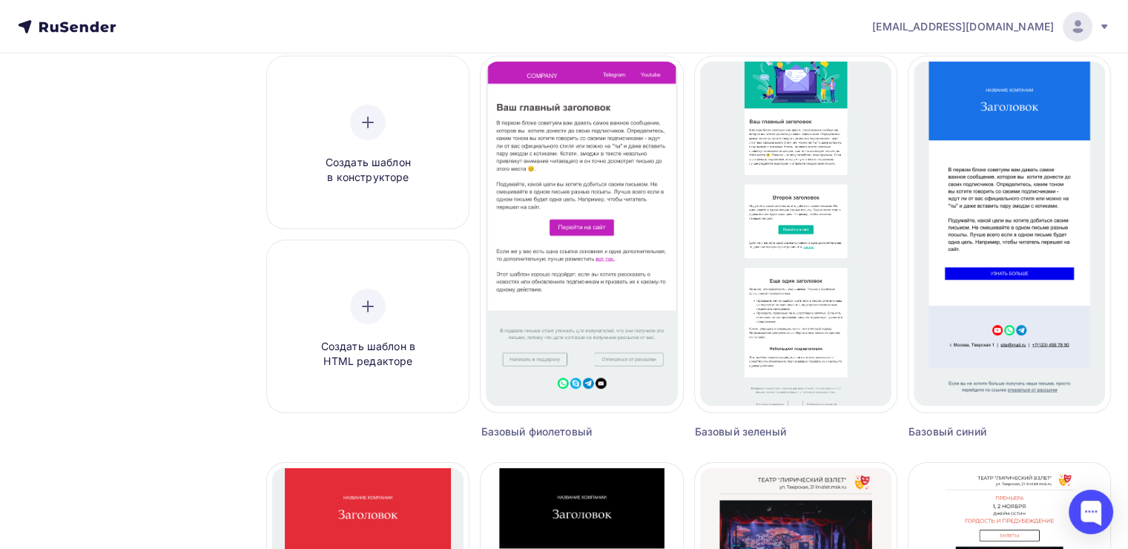
scroll to position [148, 0]
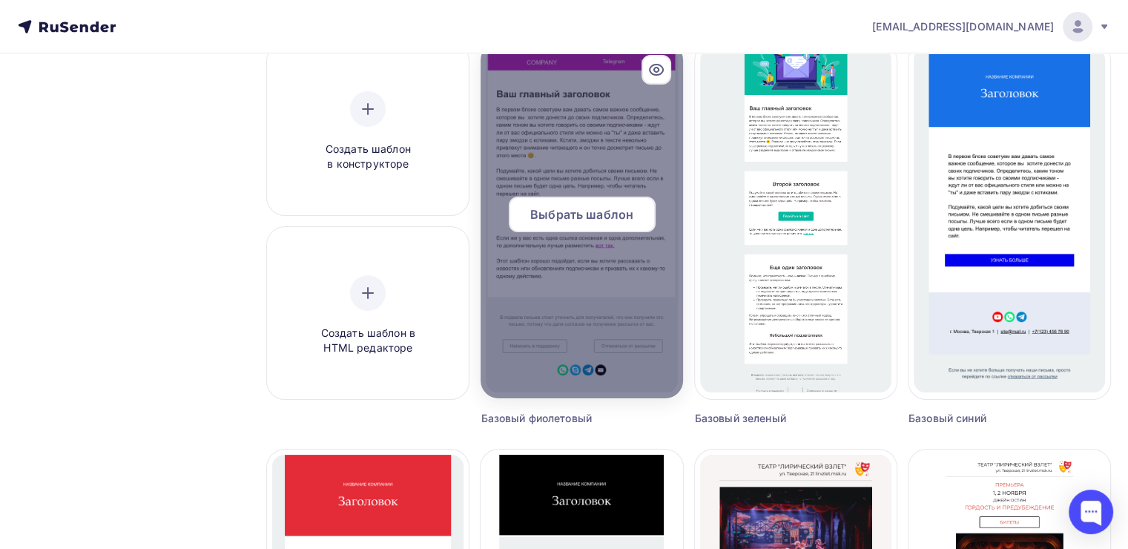
click at [593, 165] on div at bounding box center [582, 220] width 202 height 356
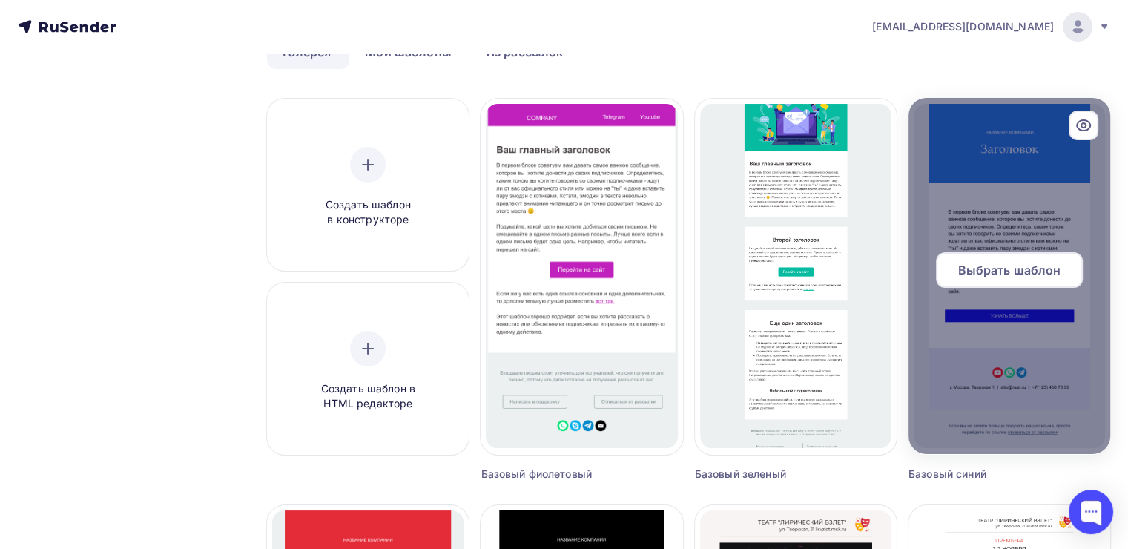
scroll to position [74, 0]
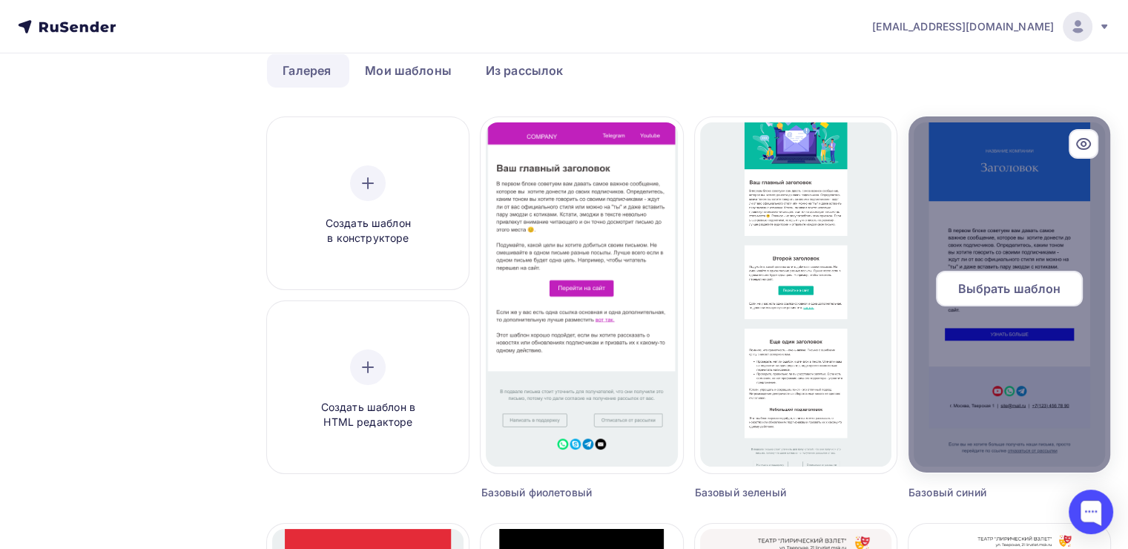
click at [1004, 277] on div "Выбрать шаблон" at bounding box center [1009, 289] width 147 height 36
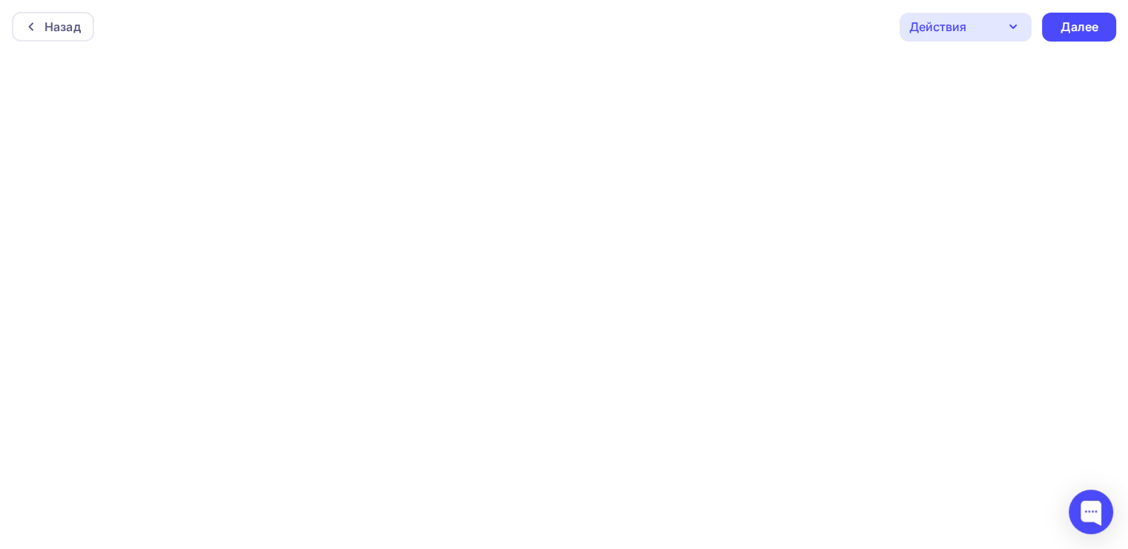
scroll to position [3, 0]
click at [1069, 19] on div "Далее" at bounding box center [1079, 24] width 39 height 17
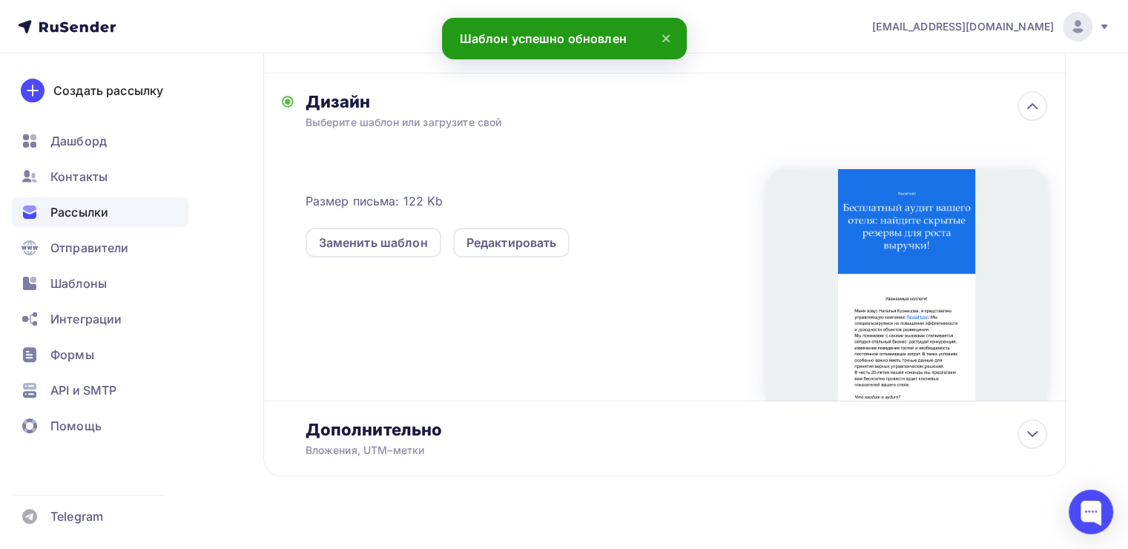
scroll to position [394, 0]
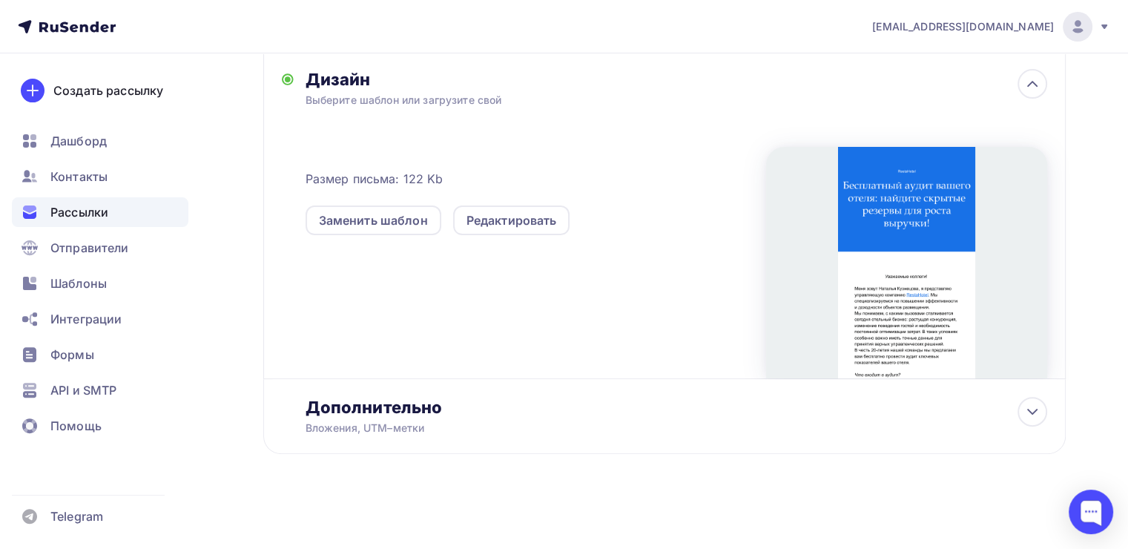
click at [863, 218] on div at bounding box center [906, 262] width 281 height 231
click at [1029, 416] on icon at bounding box center [1032, 412] width 18 height 18
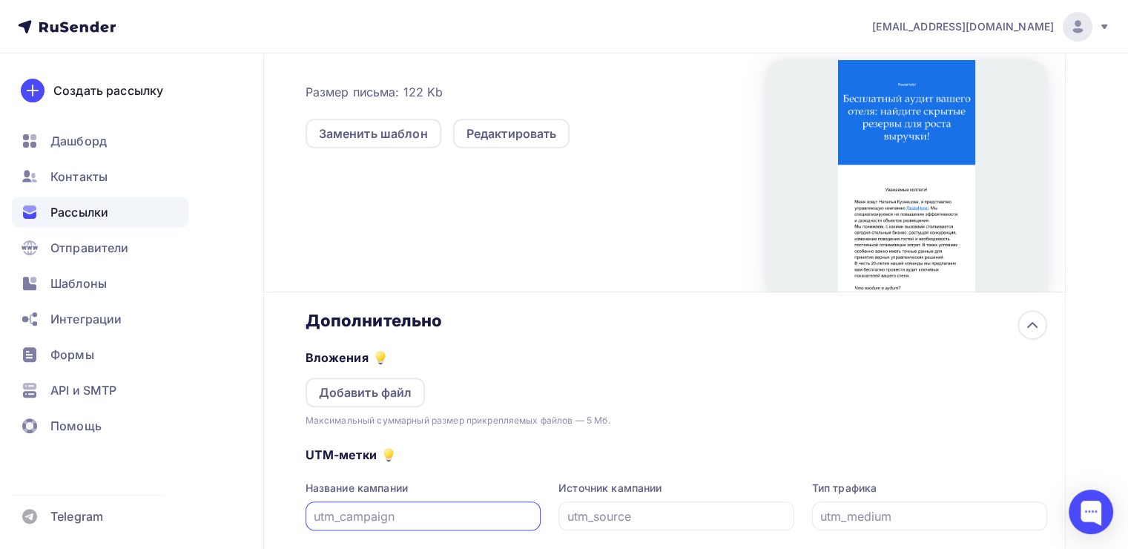
scroll to position [615, 0]
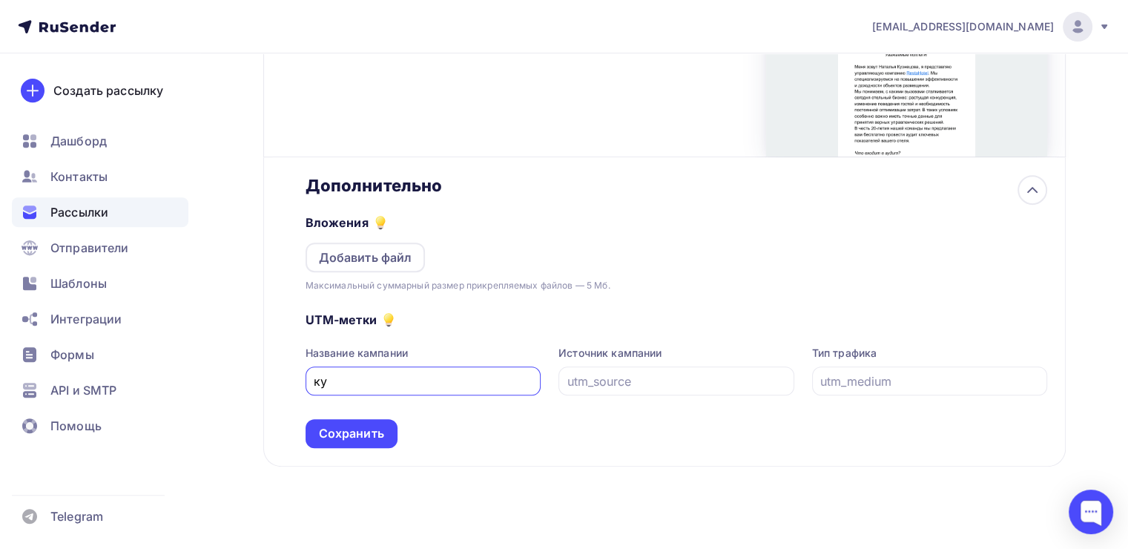
type input "к"
click at [316, 374] on input "Restahotel" at bounding box center [423, 381] width 219 height 18
click at [367, 377] on input "УК Restahotel" at bounding box center [423, 381] width 219 height 18
type input "УК RestaHotel"
click at [366, 430] on div "Сохранить" at bounding box center [351, 433] width 65 height 17
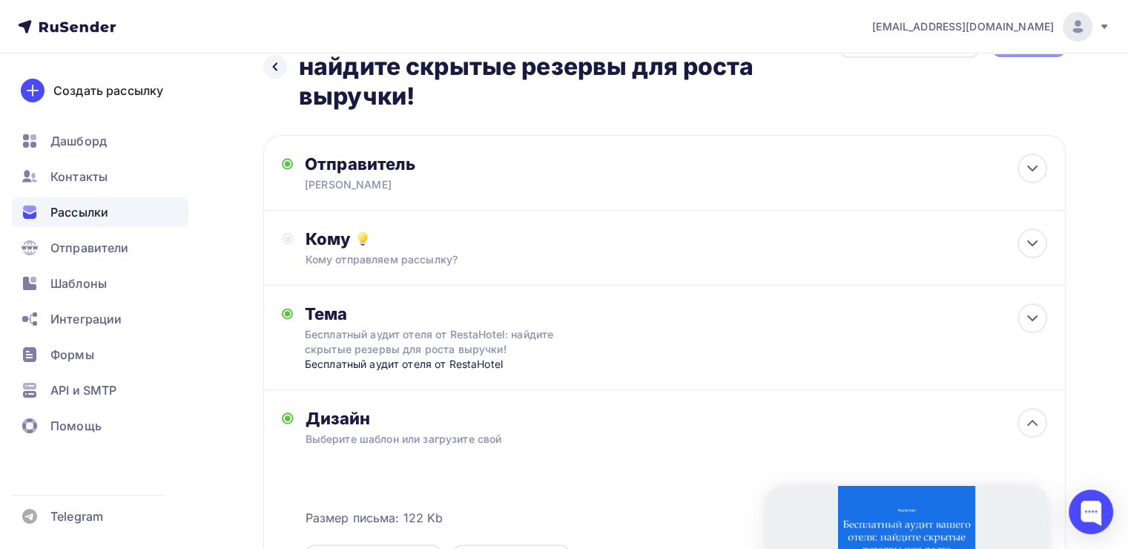
scroll to position [0, 0]
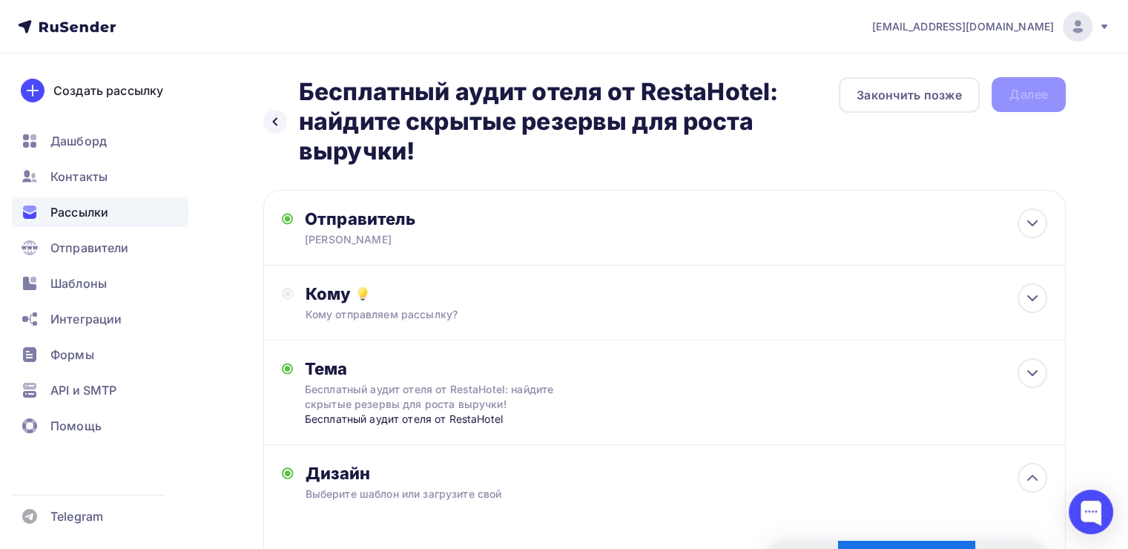
click at [1043, 95] on div "Назад Бесплатный аудит отеля от RestaHotel: найдите скрытые резервы для роста в…" at bounding box center [664, 121] width 802 height 89
click at [300, 297] on div "Кому Кому отправляем рассылку? Списки получателей [GEOGRAPHIC_DATA] отели Все с…" at bounding box center [664, 302] width 765 height 39
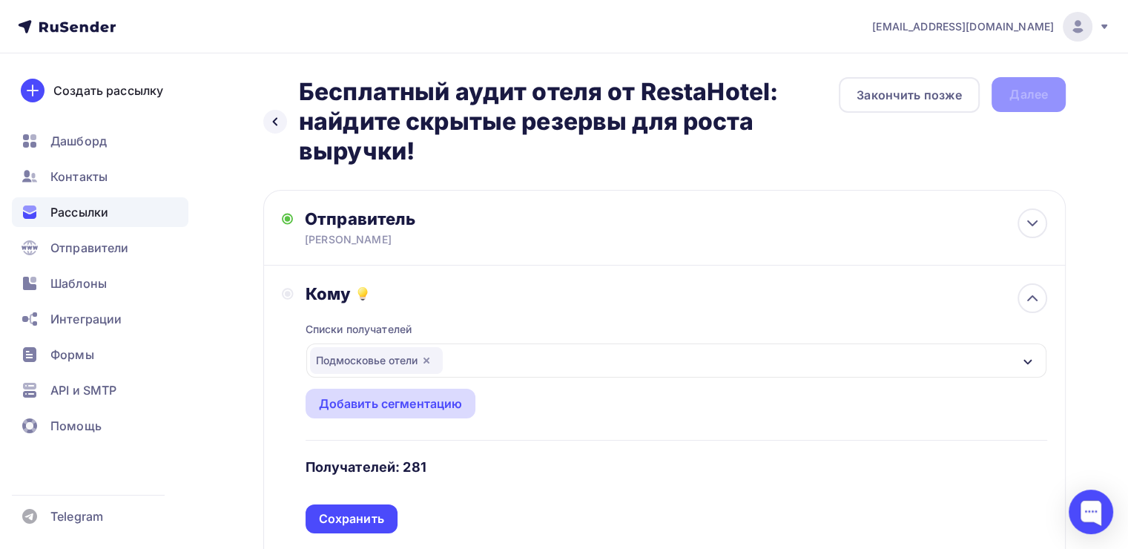
click at [394, 396] on div "Добавить сегментацию" at bounding box center [391, 403] width 144 height 18
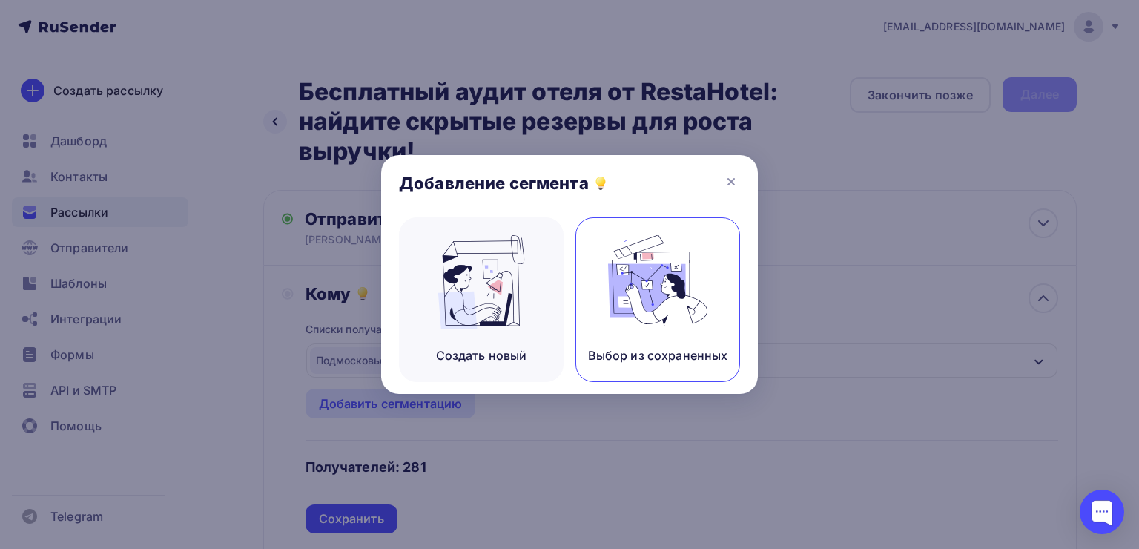
click at [651, 277] on img at bounding box center [657, 281] width 99 height 93
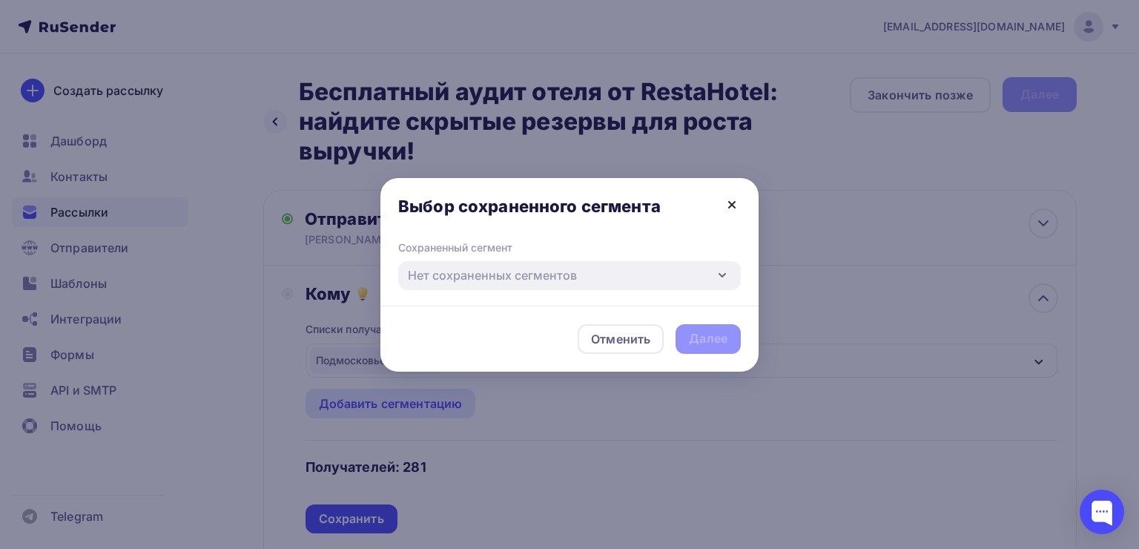
click at [733, 198] on icon at bounding box center [732, 205] width 18 height 18
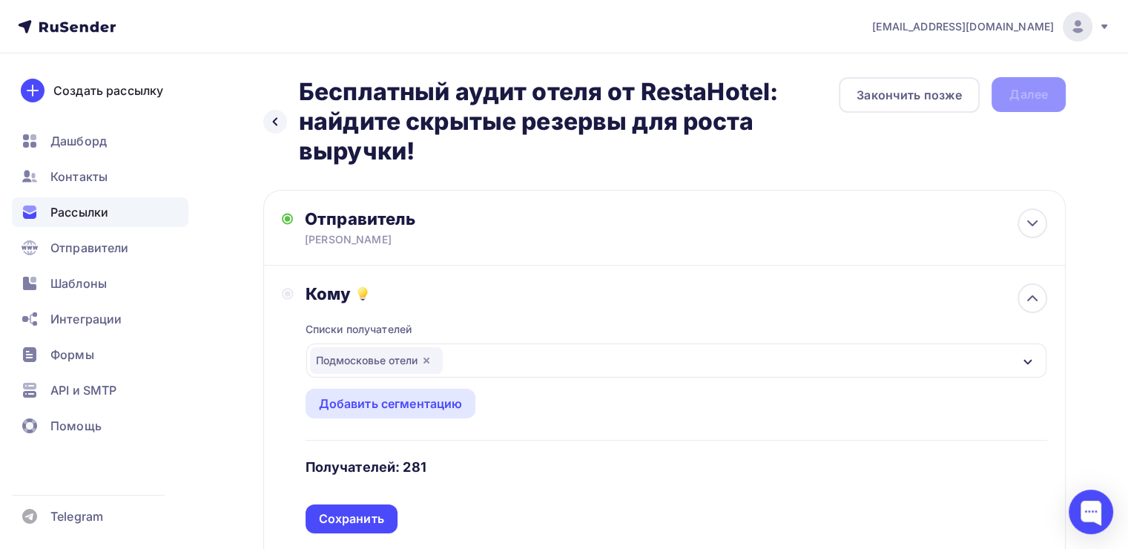
click at [422, 287] on div "Кому" at bounding box center [677, 293] width 742 height 21
click at [285, 290] on icon at bounding box center [288, 294] width 12 height 12
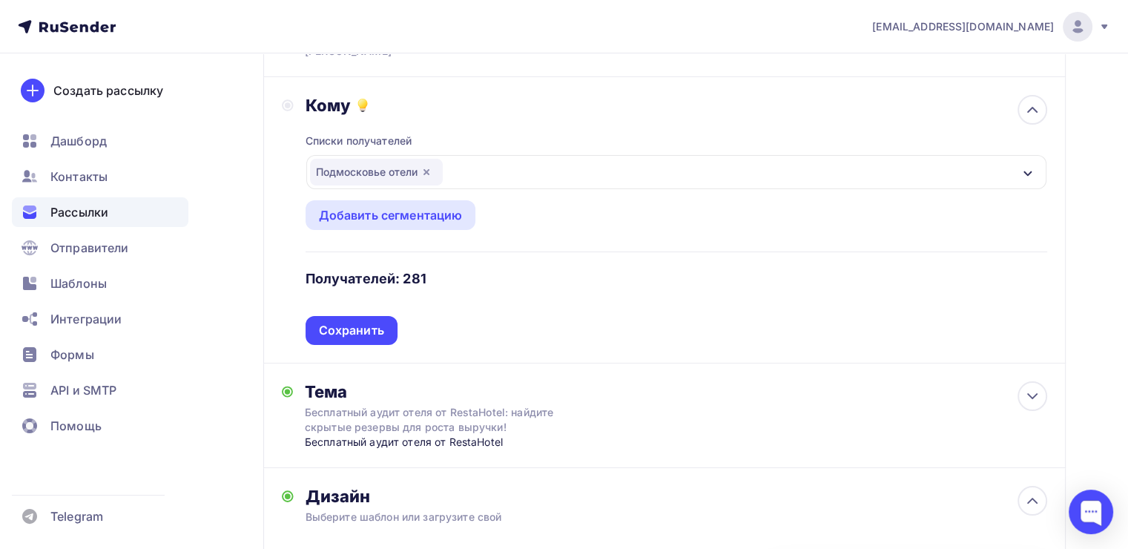
scroll to position [222, 0]
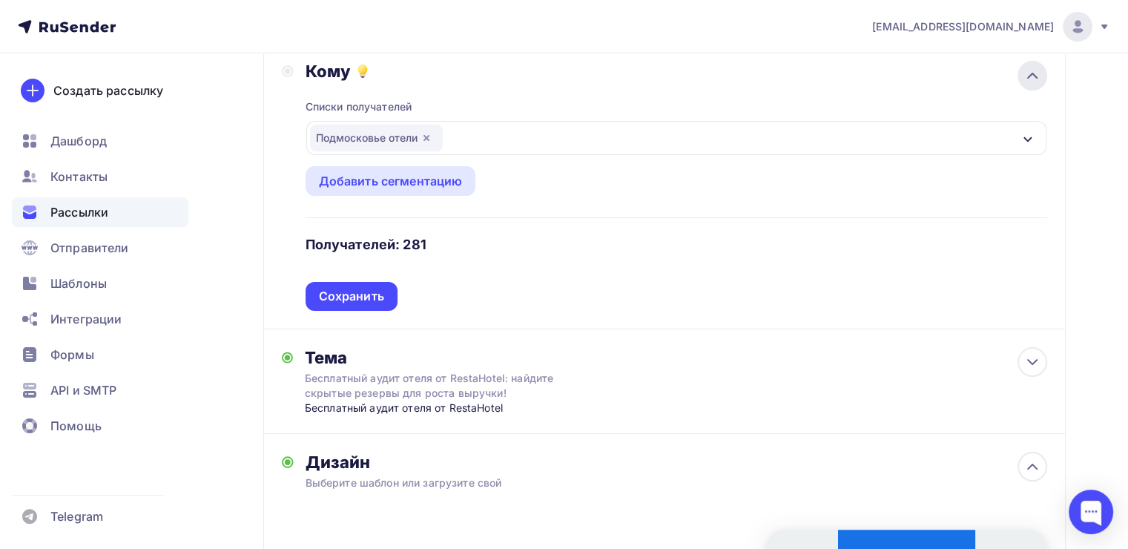
click at [1029, 80] on icon at bounding box center [1032, 76] width 18 height 18
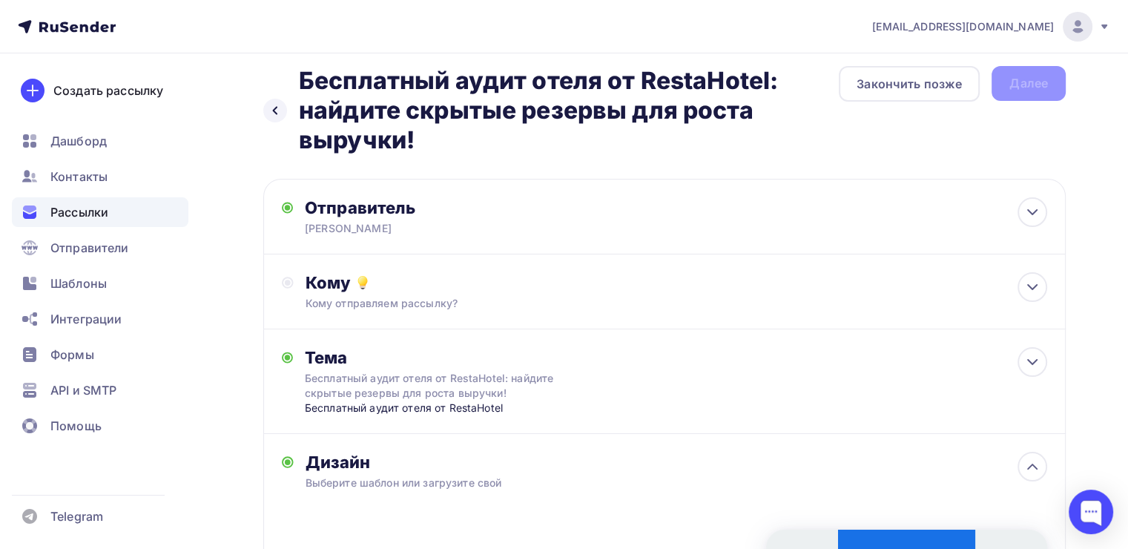
scroll to position [0, 0]
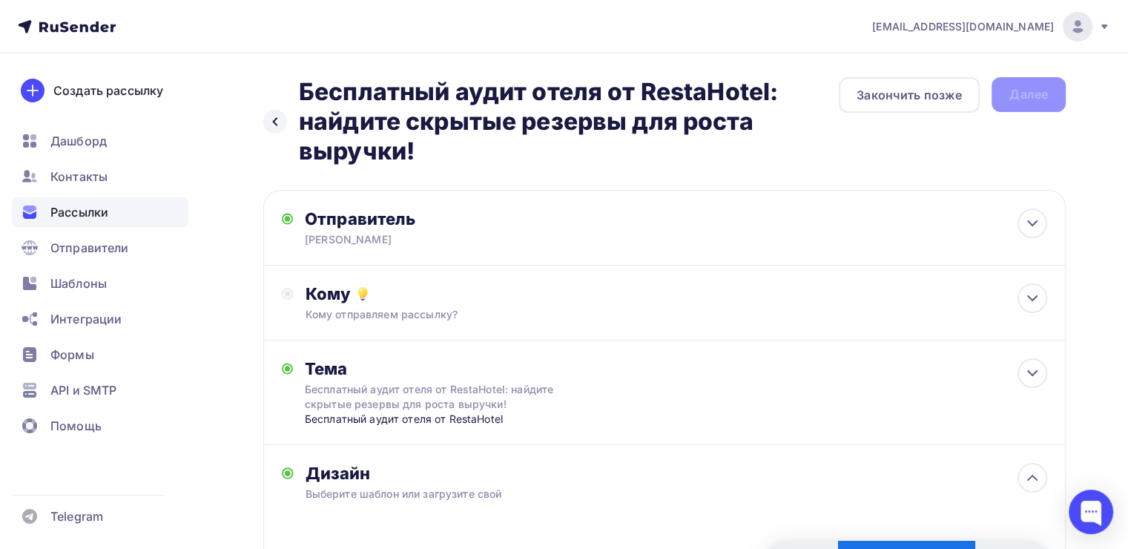
click at [1018, 86] on div "Назад Бесплатный аудит отеля от RestaHotel: найдите скрытые резервы для роста в…" at bounding box center [664, 121] width 802 height 89
click at [1020, 86] on div "Назад Бесплатный аудит отеля от RestaHotel: найдите скрытые резервы для роста в…" at bounding box center [664, 121] width 802 height 89
click at [1020, 87] on div "Назад Бесплатный аудит отеля от RestaHotel: найдите скрытые резервы для роста в…" at bounding box center [664, 121] width 802 height 89
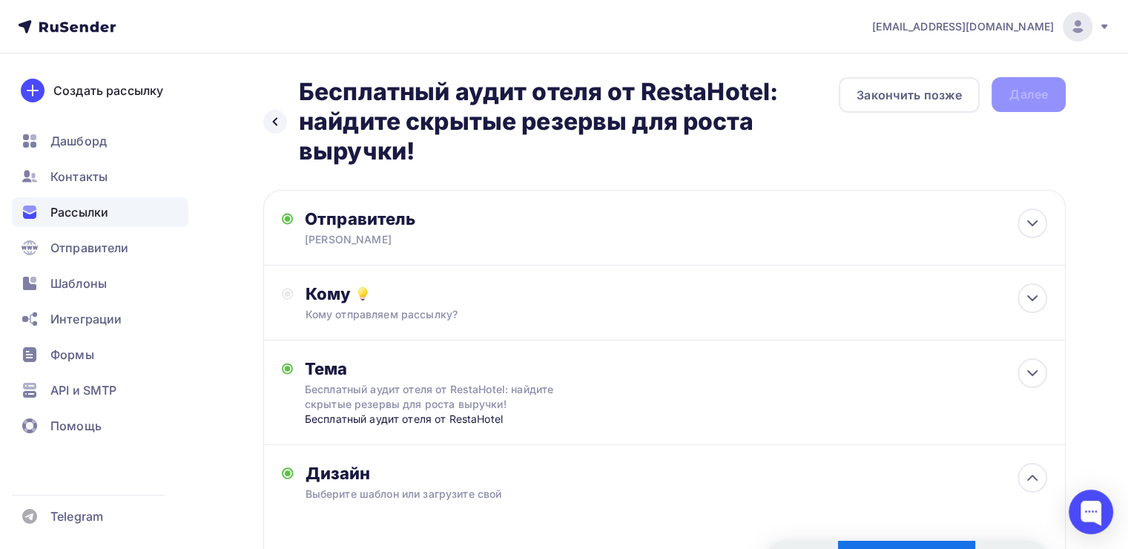
click at [1028, 101] on div "Назад Бесплатный аудит отеля от RestaHotel: найдите скрытые резервы для роста в…" at bounding box center [664, 121] width 802 height 89
click at [310, 298] on div "Кому" at bounding box center [677, 293] width 742 height 21
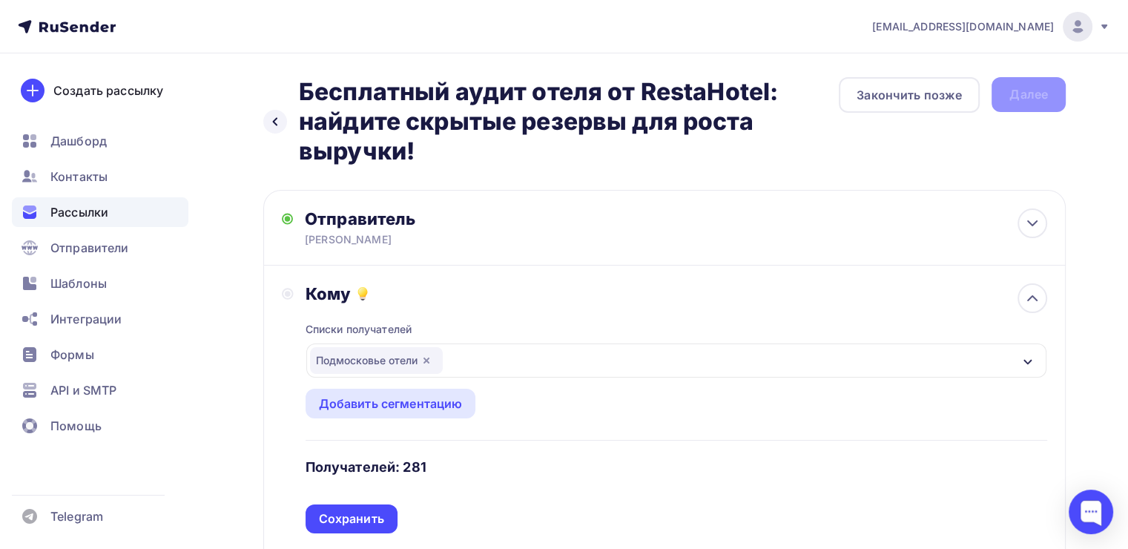
click at [1028, 362] on icon "button" at bounding box center [1027, 361] width 8 height 5
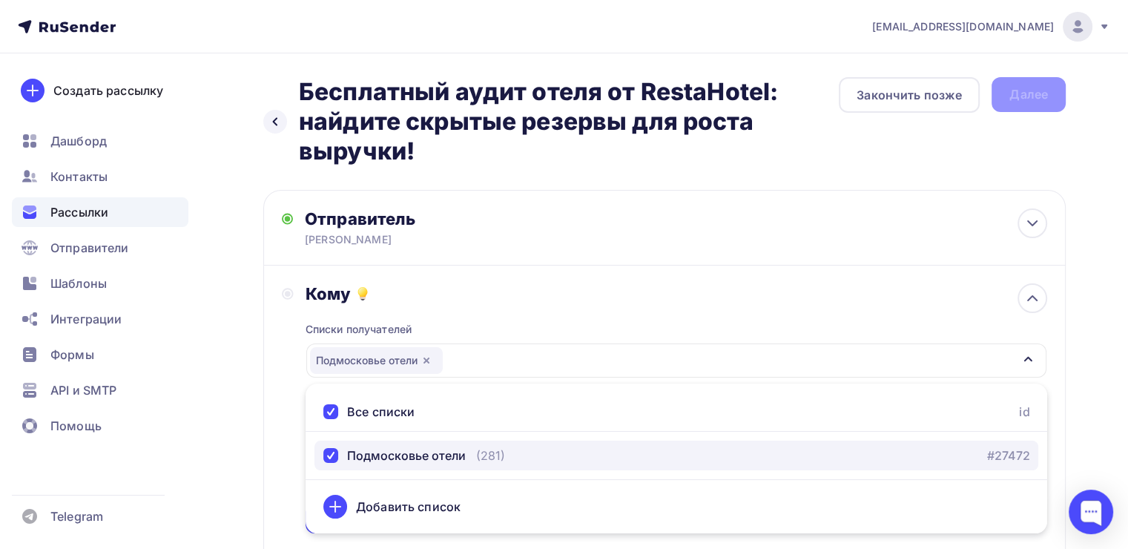
click at [505, 442] on button "Подмосковье отели (281) #27472" at bounding box center [676, 455] width 724 height 30
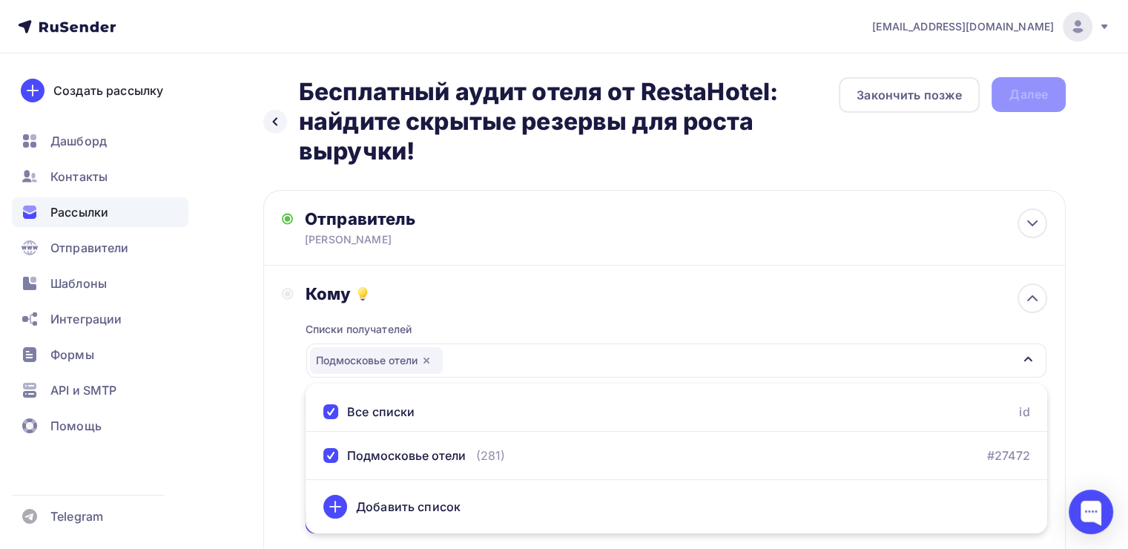
click at [515, 280] on div "Кому Списки получателей [GEOGRAPHIC_DATA] отели Все списки id Подмосковье отели…" at bounding box center [664, 408] width 802 height 286
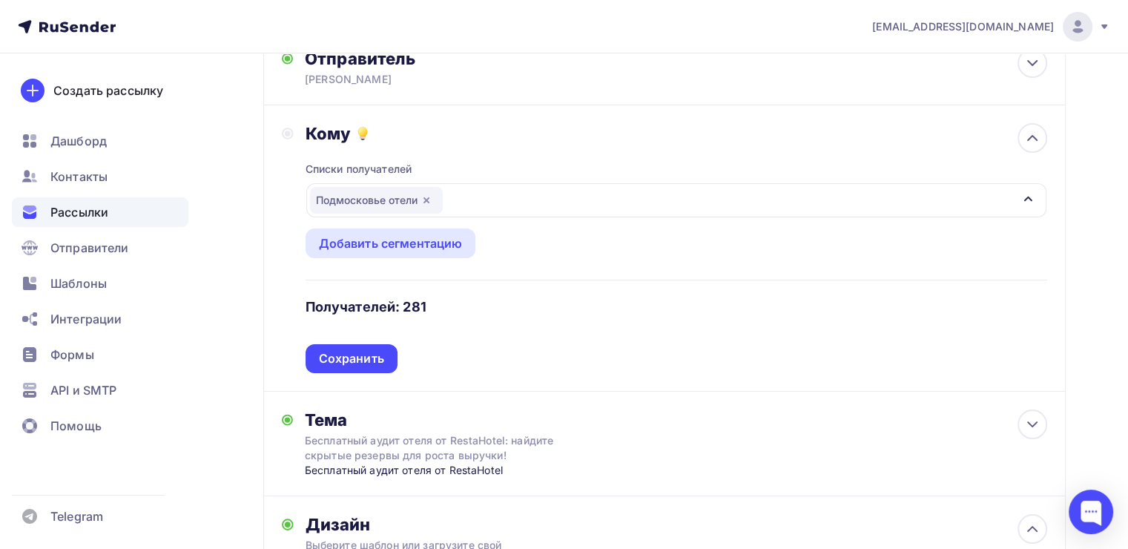
scroll to position [222, 0]
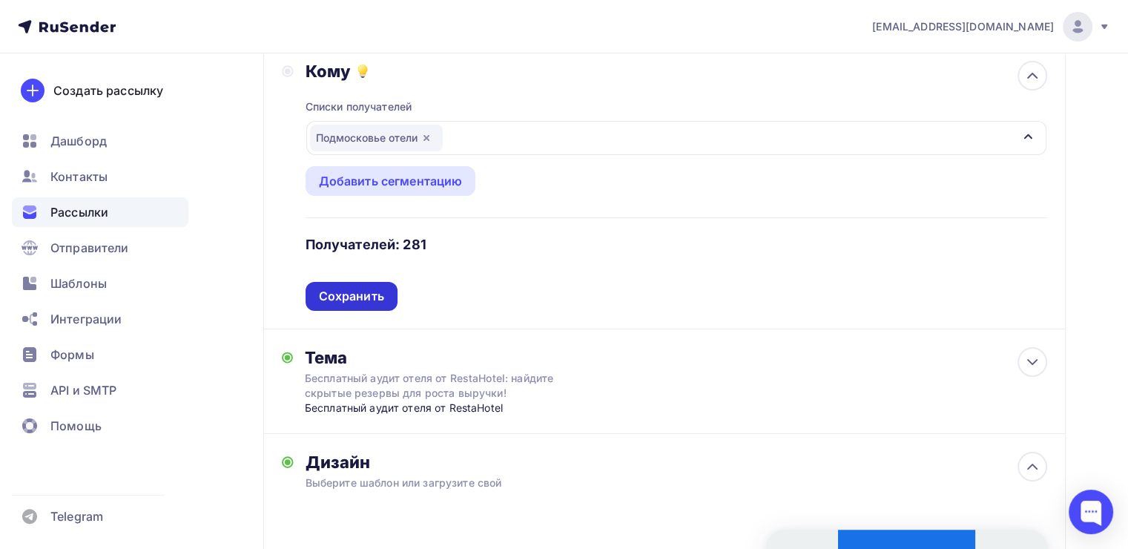
click at [330, 291] on div "Сохранить" at bounding box center [351, 296] width 65 height 17
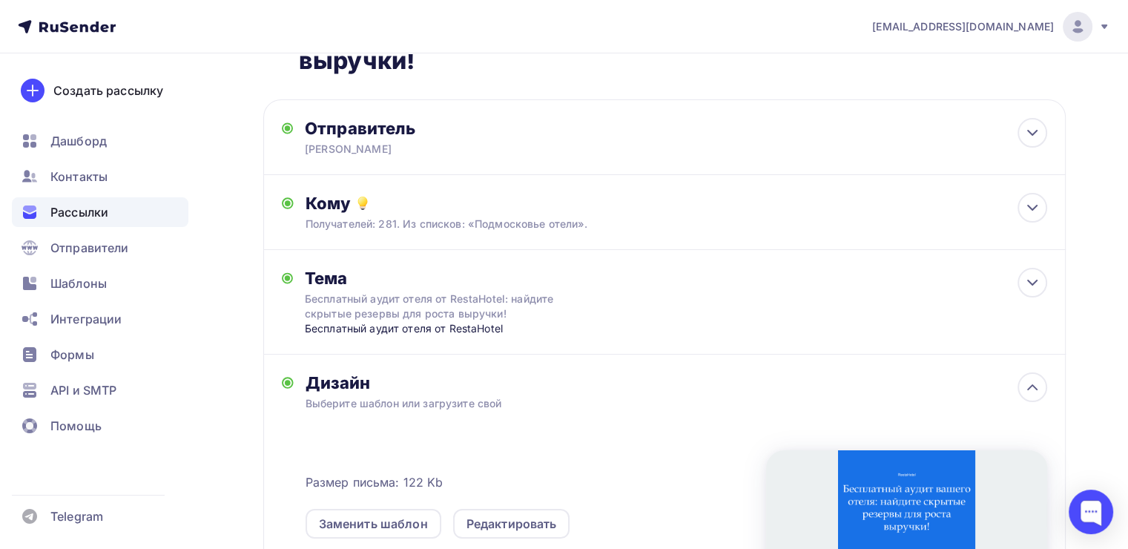
scroll to position [0, 0]
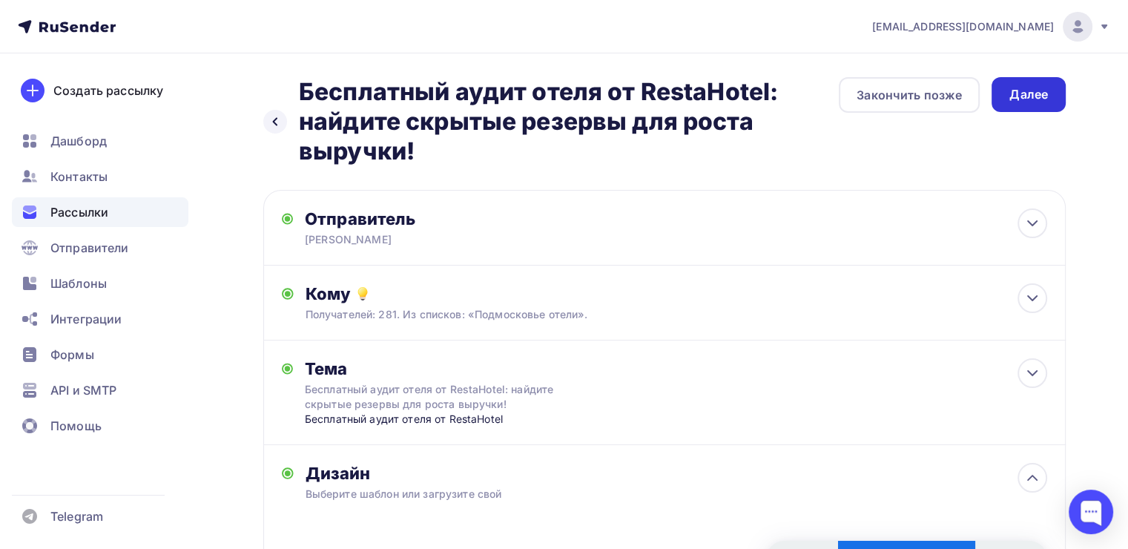
click at [1048, 82] on div "Далее" at bounding box center [1028, 94] width 74 height 35
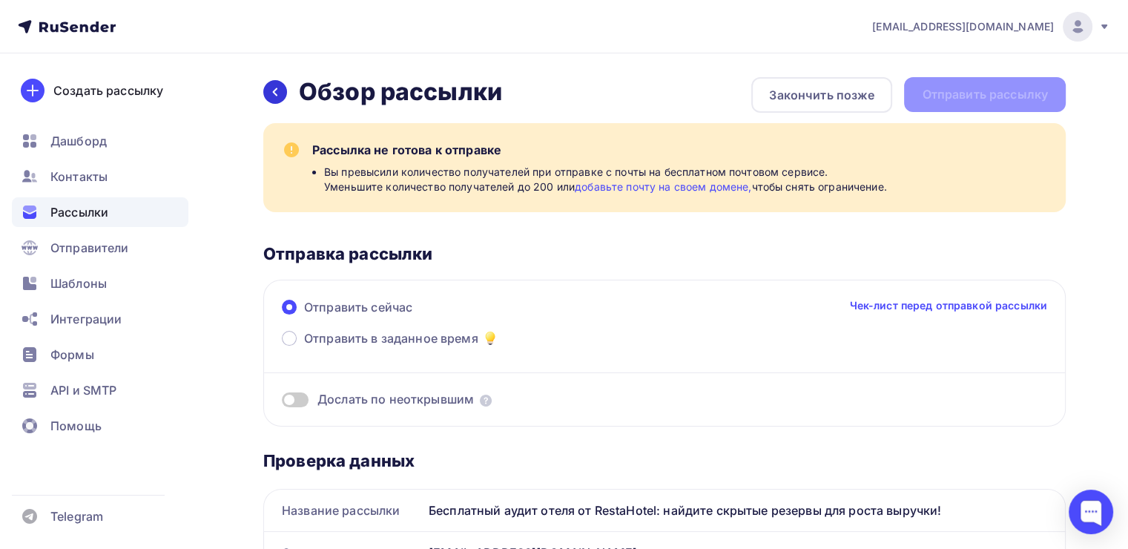
click at [267, 85] on div at bounding box center [275, 92] width 24 height 24
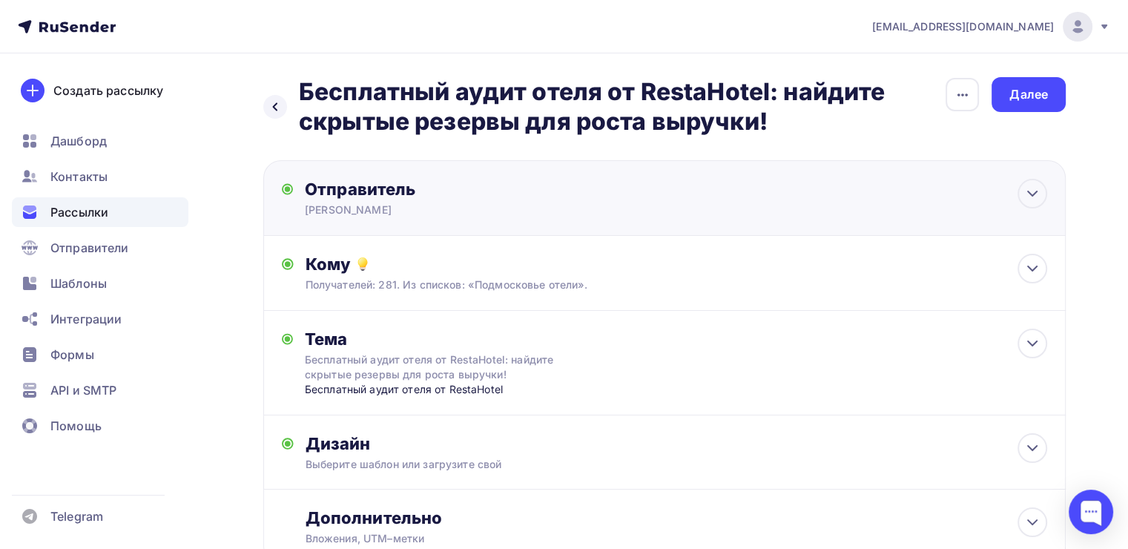
click at [464, 205] on div "[PERSON_NAME]" at bounding box center [449, 209] width 289 height 15
type input "[PERSON_NAME]"
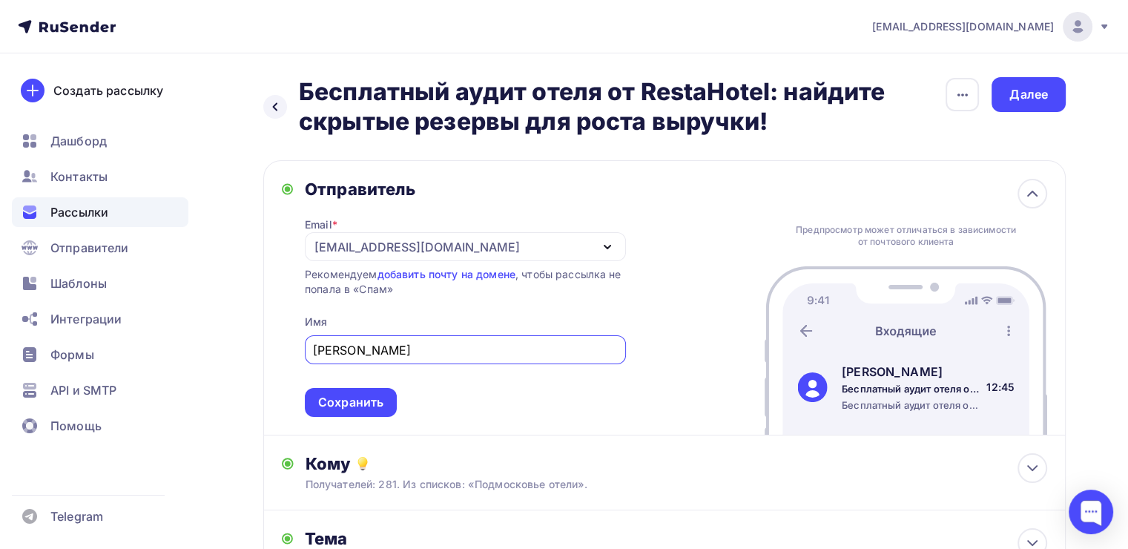
click at [483, 246] on div "[EMAIL_ADDRESS][DOMAIN_NAME]" at bounding box center [465, 246] width 321 height 29
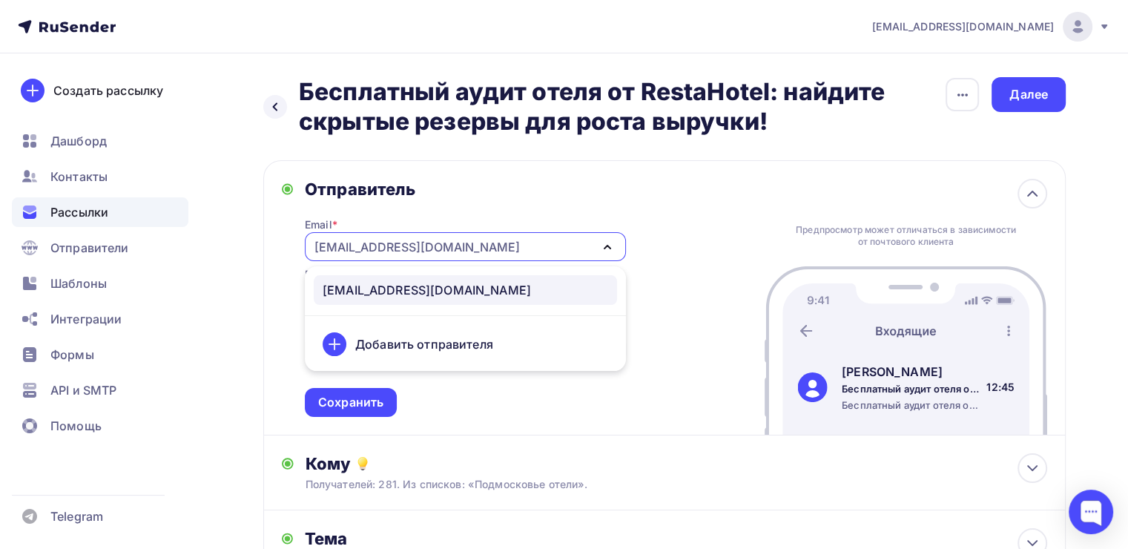
click at [467, 334] on div "Добавить отправителя" at bounding box center [465, 344] width 303 height 36
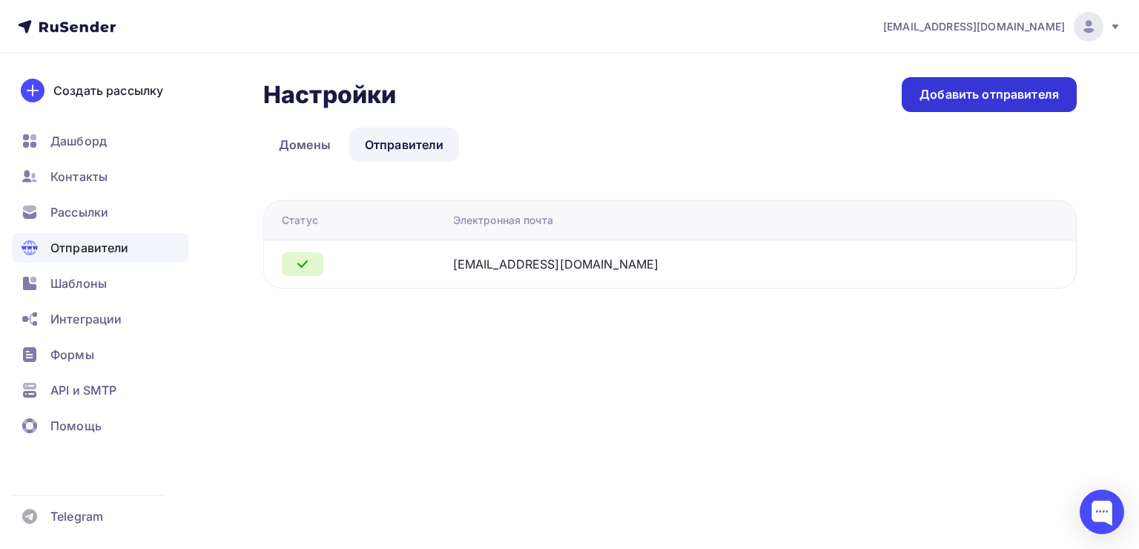
click at [971, 96] on div "Добавить отправителя" at bounding box center [989, 94] width 139 height 17
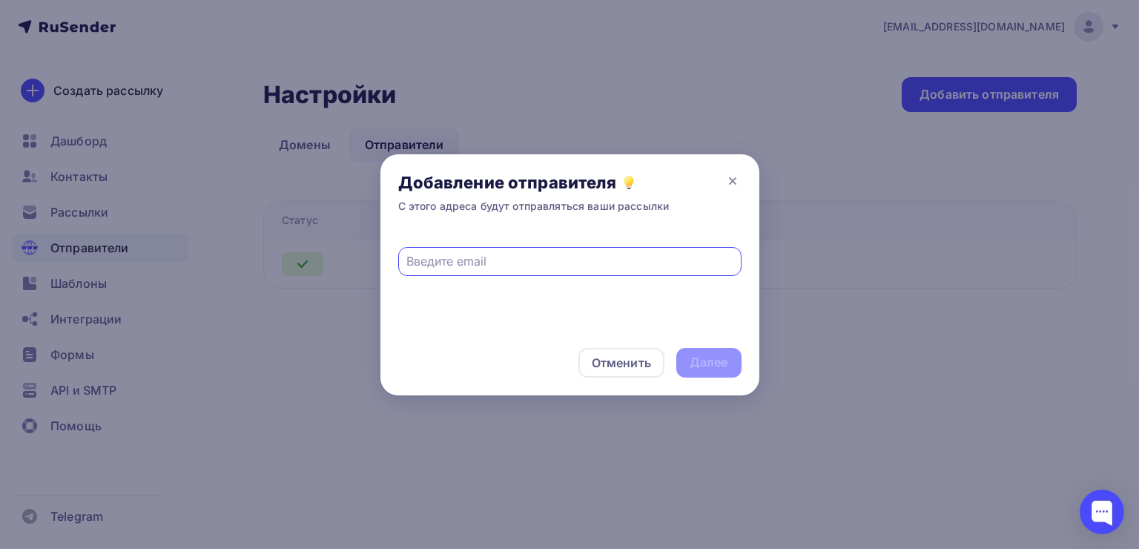
drag, startPoint x: 457, startPoint y: 263, endPoint x: 464, endPoint y: 255, distance: 10.5
click at [457, 263] on input "text" at bounding box center [569, 261] width 326 height 18
type input "[EMAIL_ADDRESS][DOMAIN_NAME]"
click at [692, 358] on div "Далее" at bounding box center [709, 362] width 39 height 17
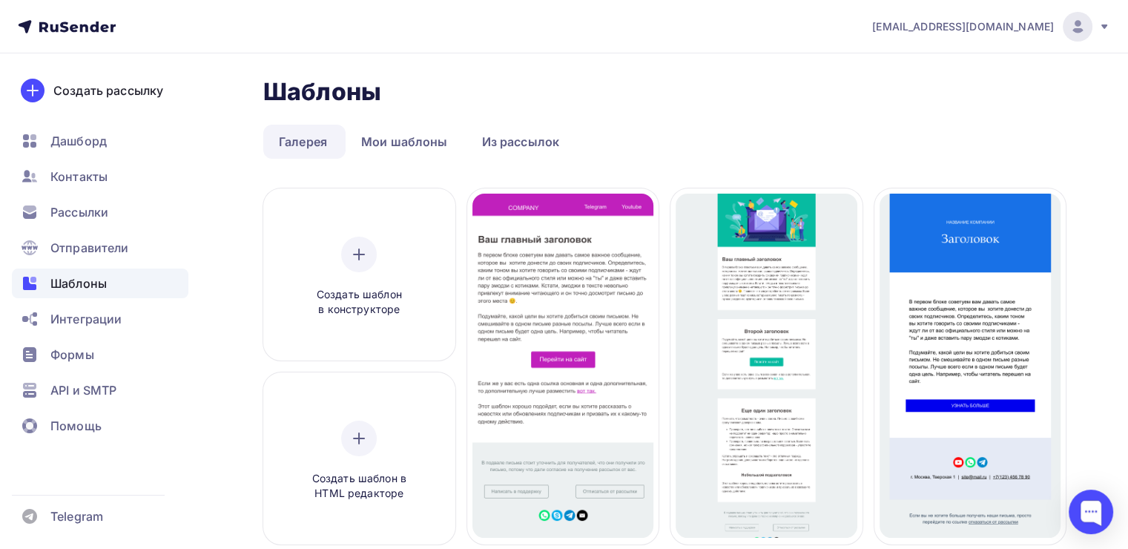
click at [1104, 27] on icon at bounding box center [1104, 26] width 6 height 4
